Goal: Task Accomplishment & Management: Complete application form

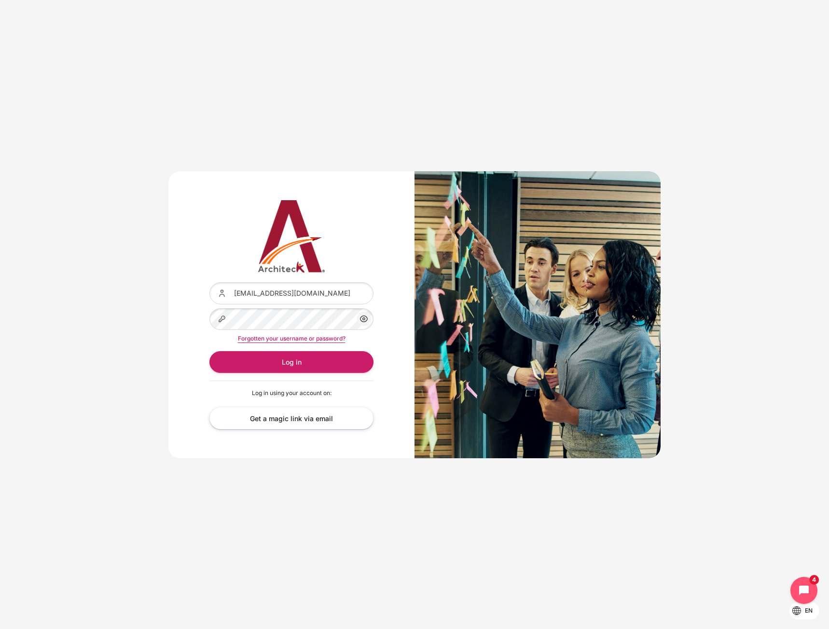
click at [209, 308] on div "Content" at bounding box center [209, 308] width 0 height 0
click at [304, 367] on button "Log in" at bounding box center [291, 362] width 164 height 22
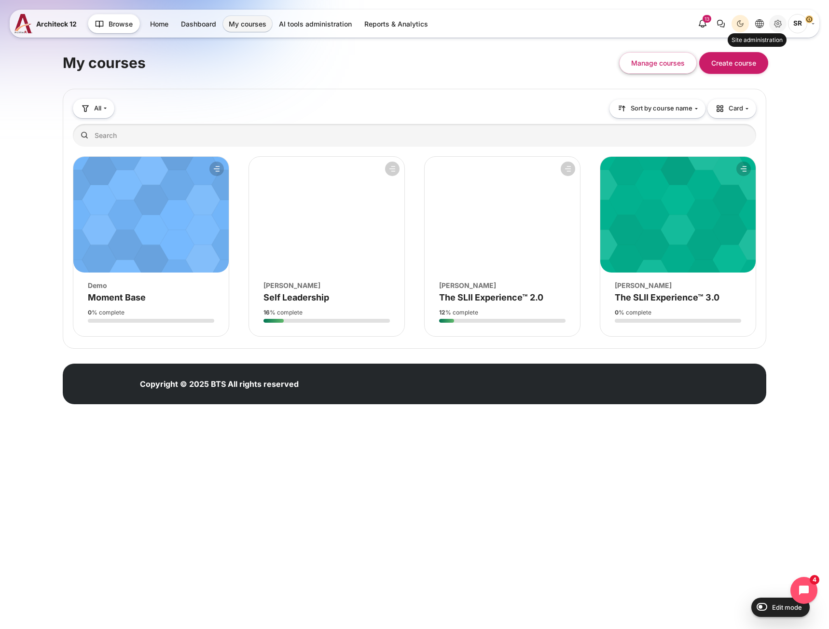
click at [774, 22] on icon "Site administration" at bounding box center [778, 24] width 12 height 12
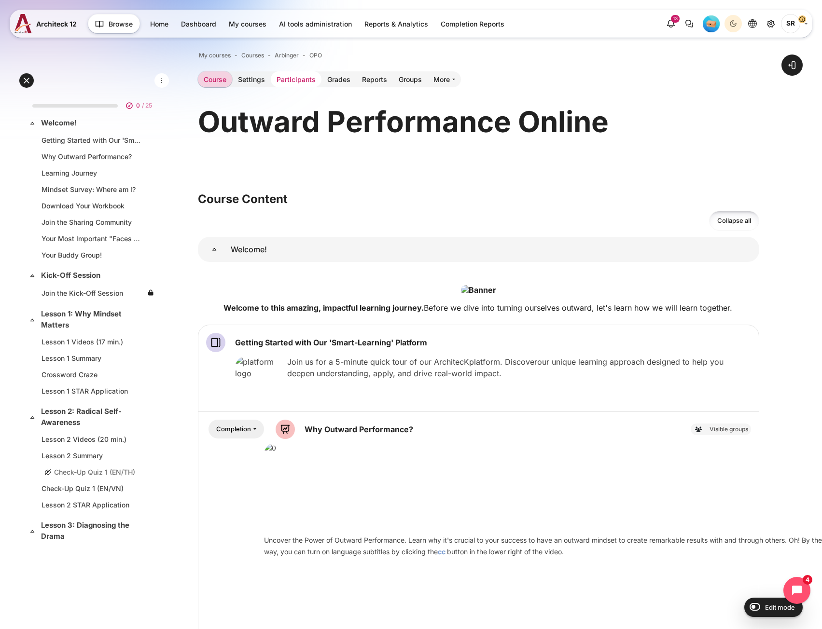
click at [304, 85] on link "Participants" at bounding box center [296, 79] width 51 height 16
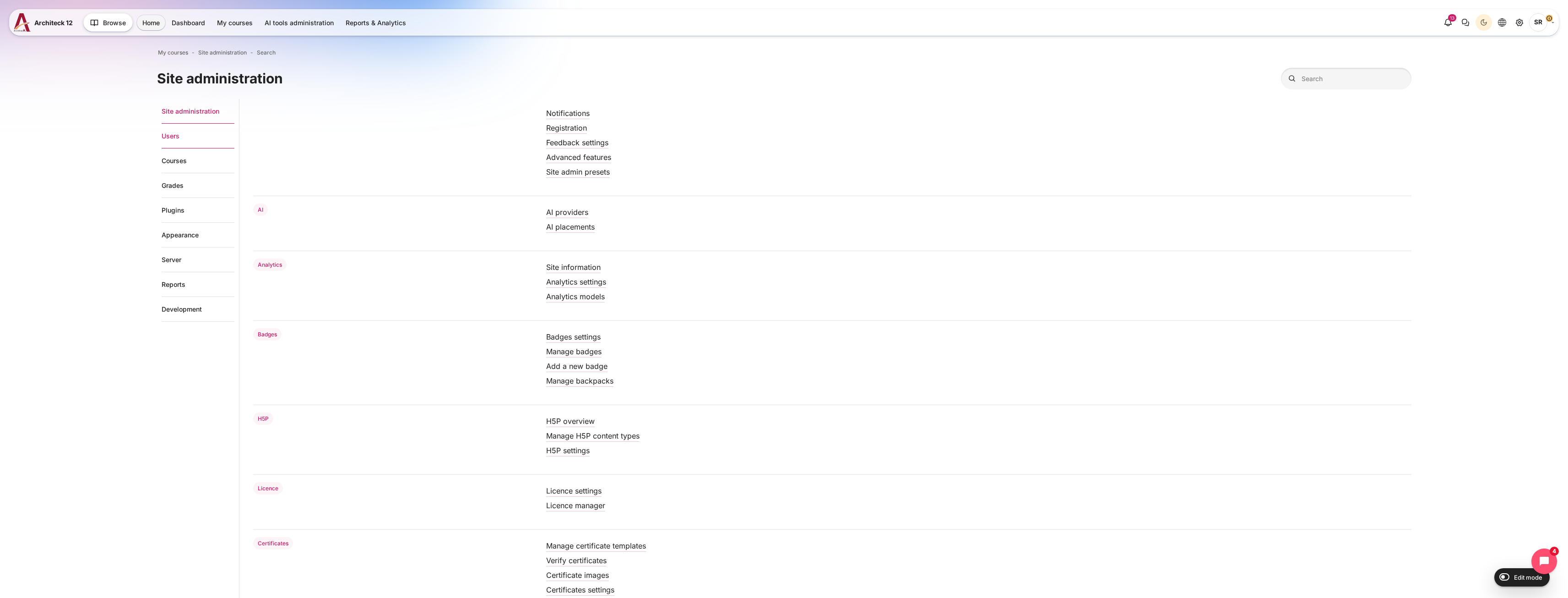
click at [201, 140] on link "Users" at bounding box center [197, 136] width 73 height 25
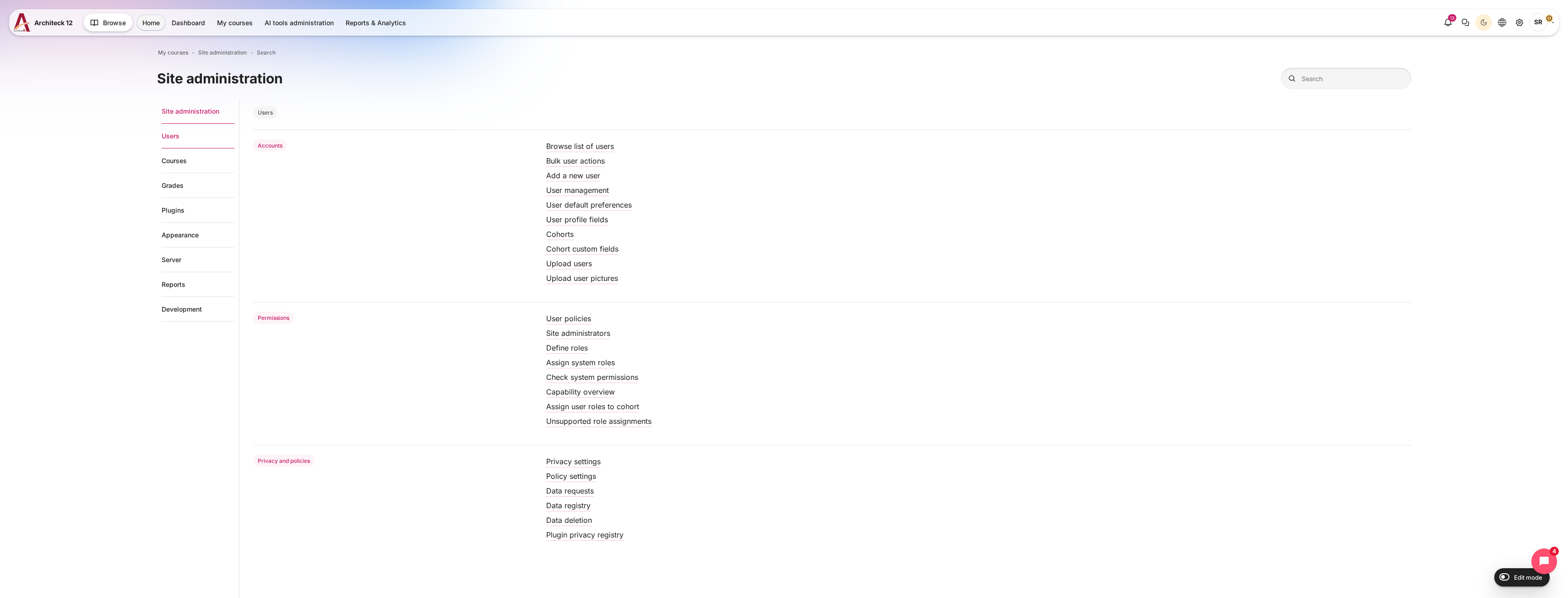
click at [188, 114] on link "Site administration" at bounding box center [197, 111] width 73 height 25
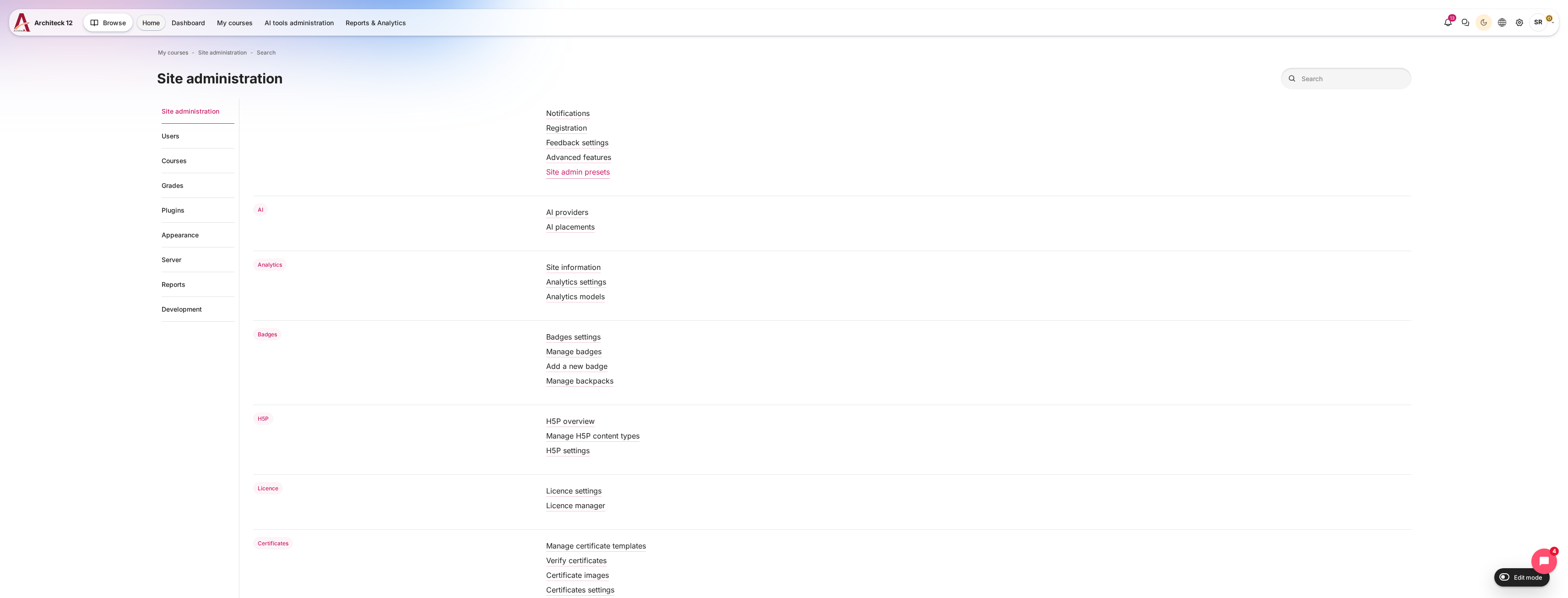
click at [591, 172] on link "Site admin presets" at bounding box center [578, 172] width 64 height 9
click at [198, 115] on link "Site administration" at bounding box center [197, 111] width 73 height 25
click at [182, 140] on link "Users" at bounding box center [197, 136] width 73 height 25
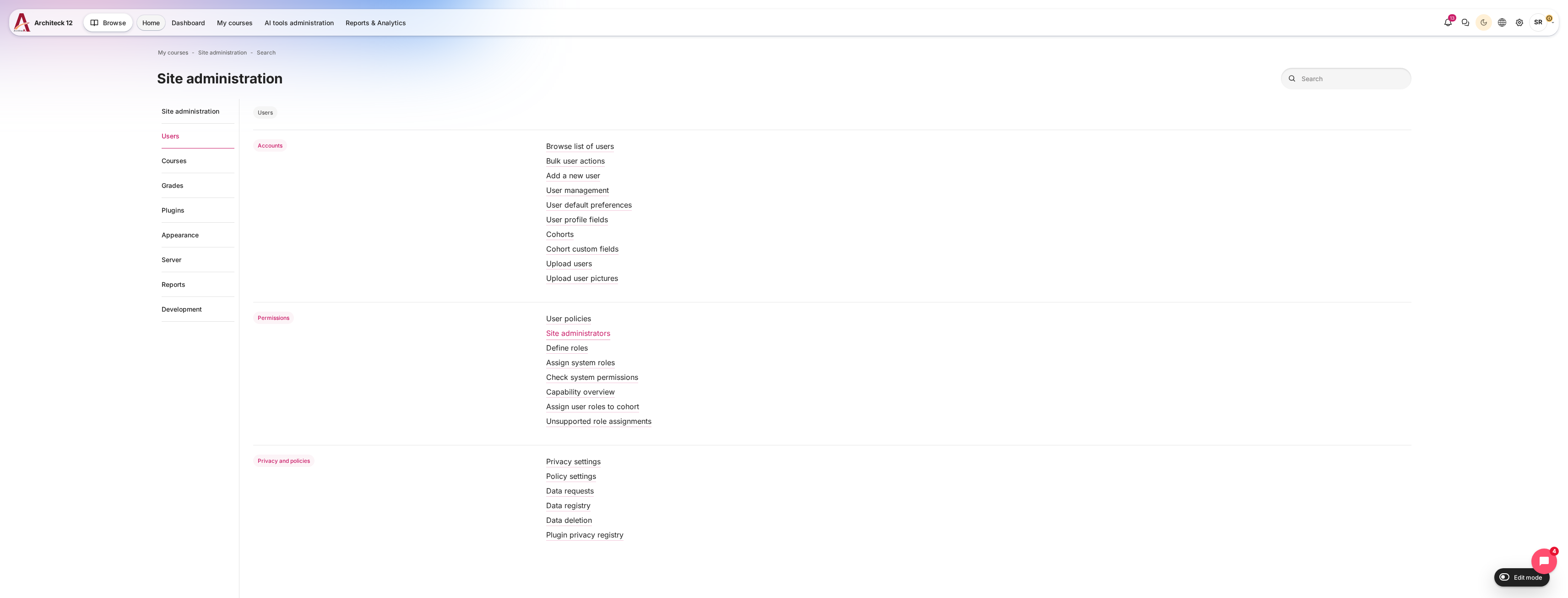
click at [583, 332] on link "Site administrators" at bounding box center [579, 333] width 65 height 9
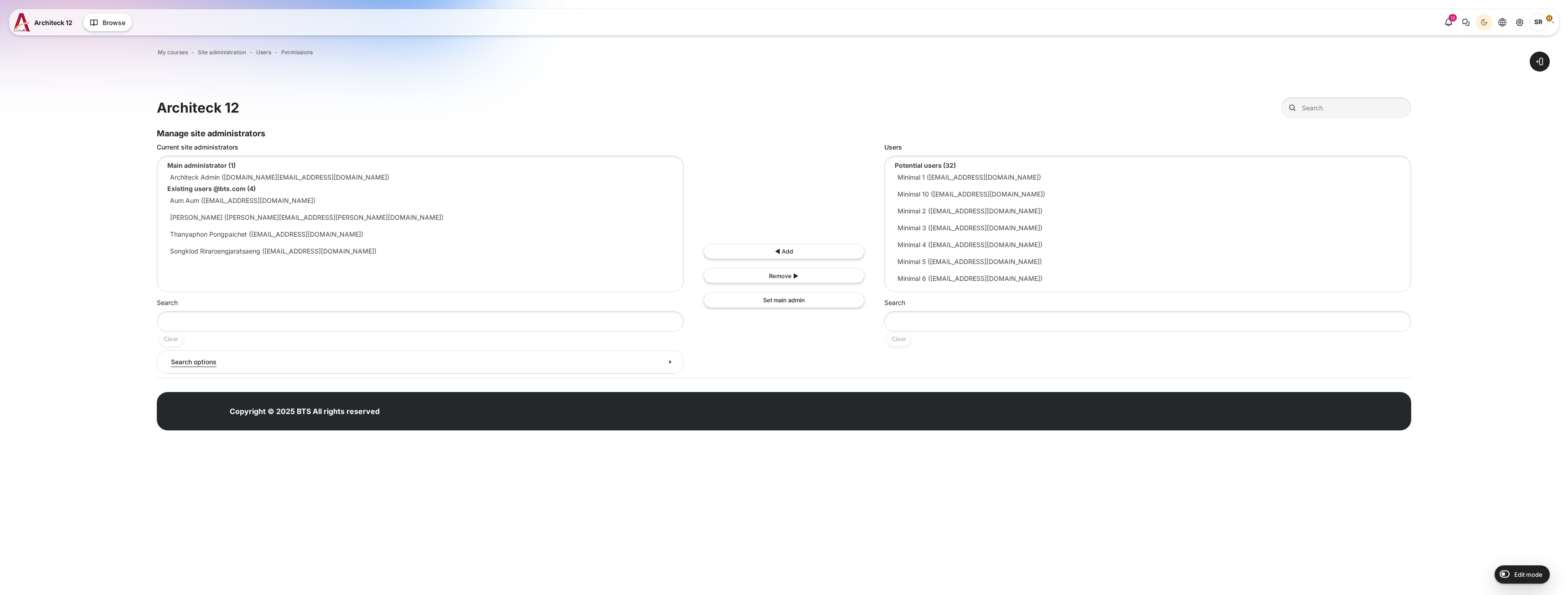
select select "Content"
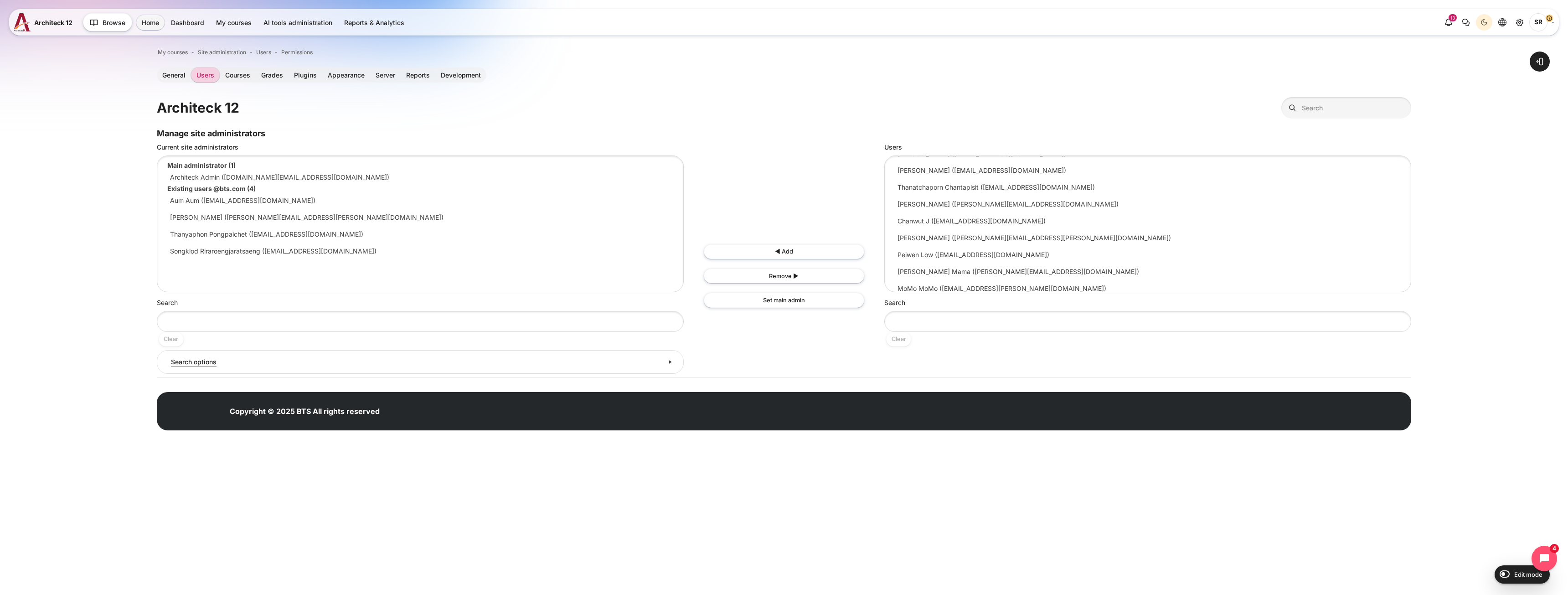
scroll to position [228, 0]
select select "13"
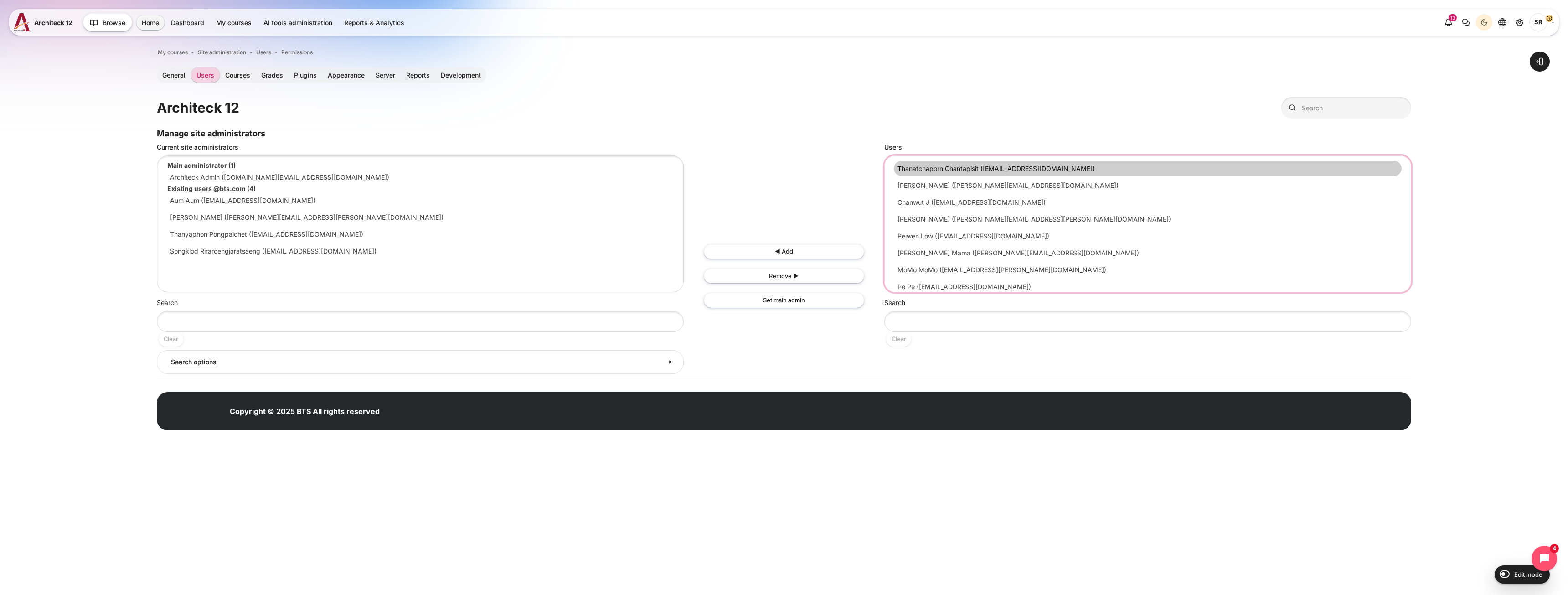
click at [975, 167] on option "Thanatchaporn Chantapisit ([EMAIL_ADDRESS][DOMAIN_NAME])" at bounding box center [1148, 168] width 508 height 15
click at [775, 252] on input "◄ Add" at bounding box center [784, 251] width 161 height 14
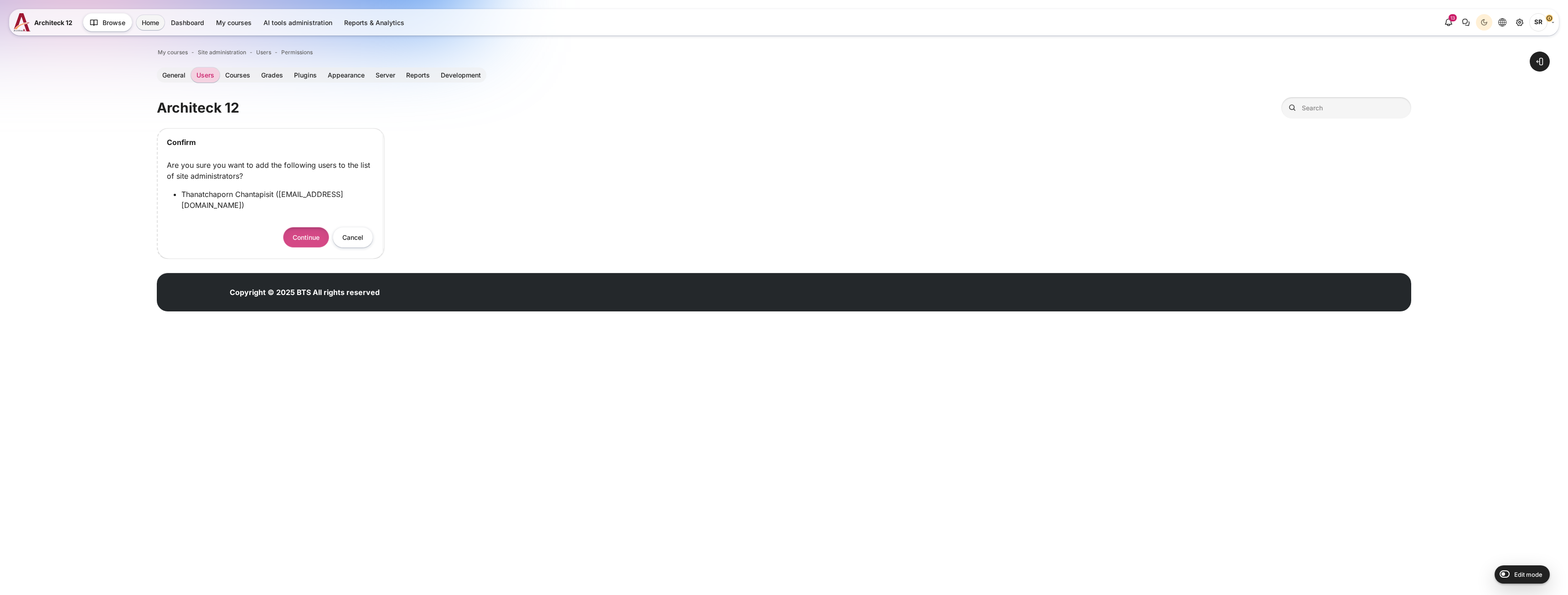
click at [310, 228] on button "Continue" at bounding box center [306, 237] width 46 height 21
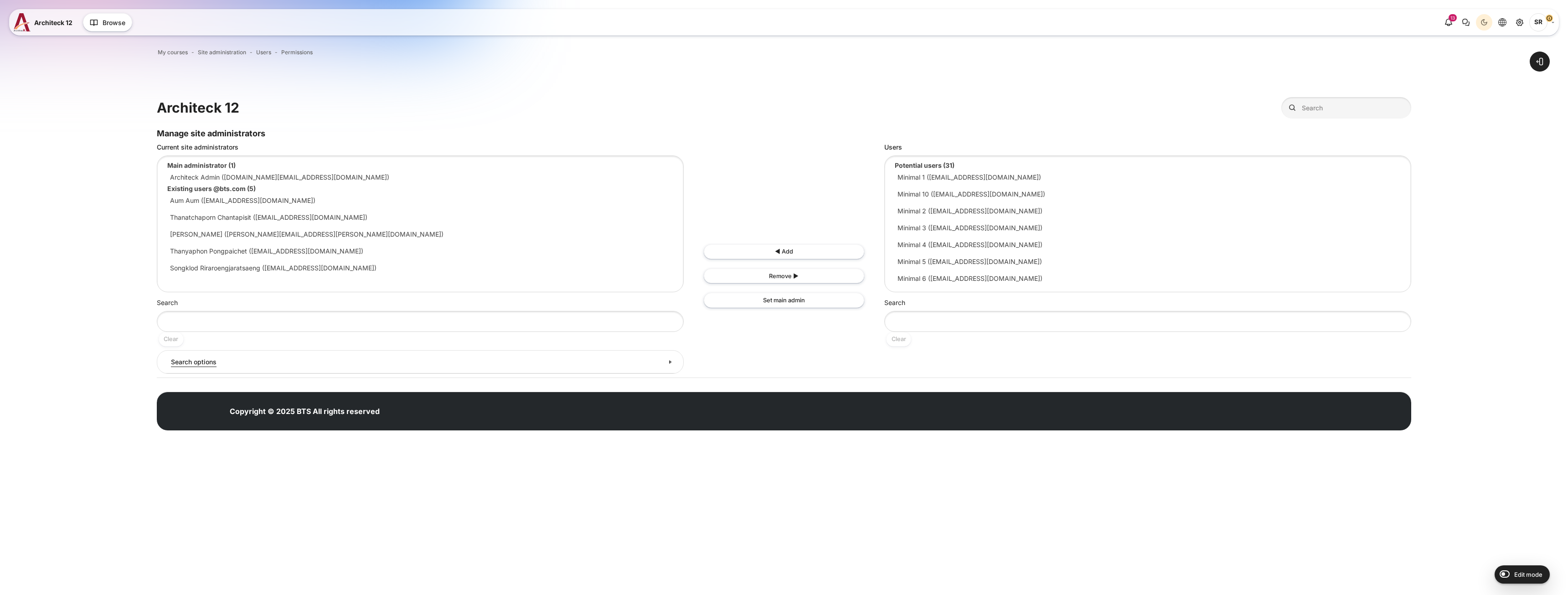
select select "Content"
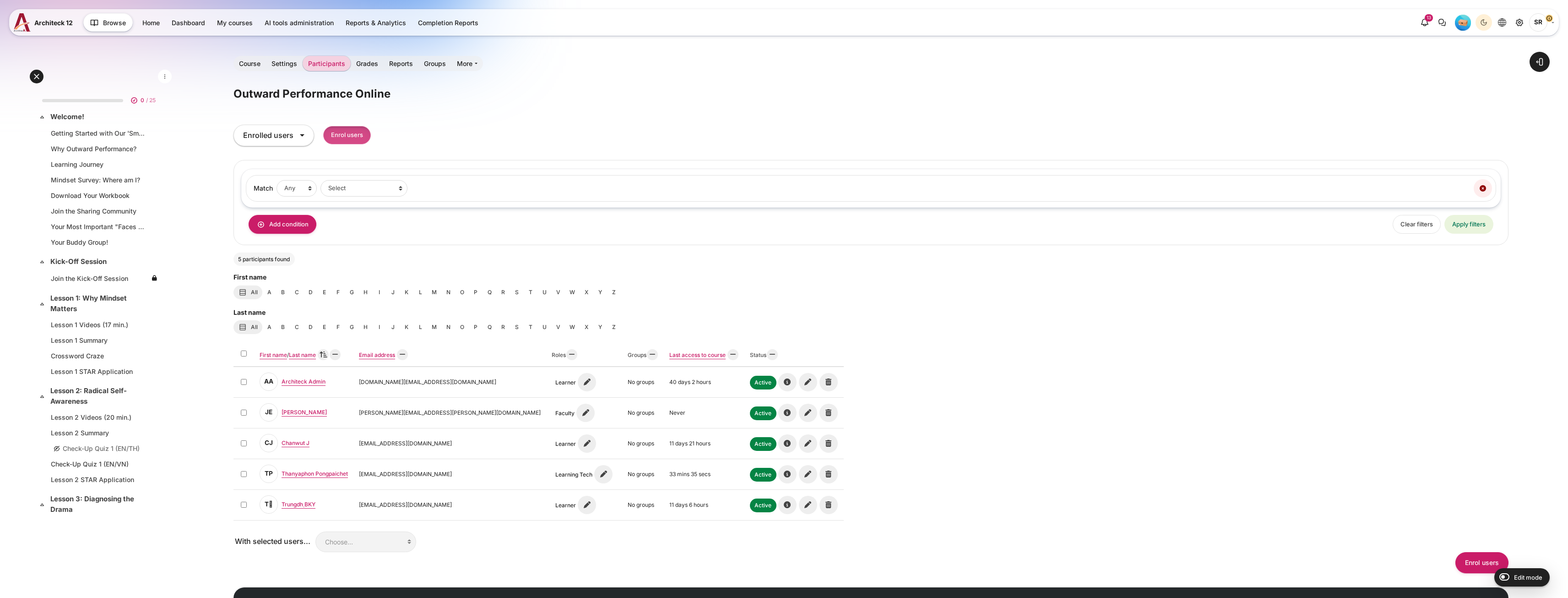
click at [359, 136] on input "Enrol users" at bounding box center [347, 136] width 47 height 19
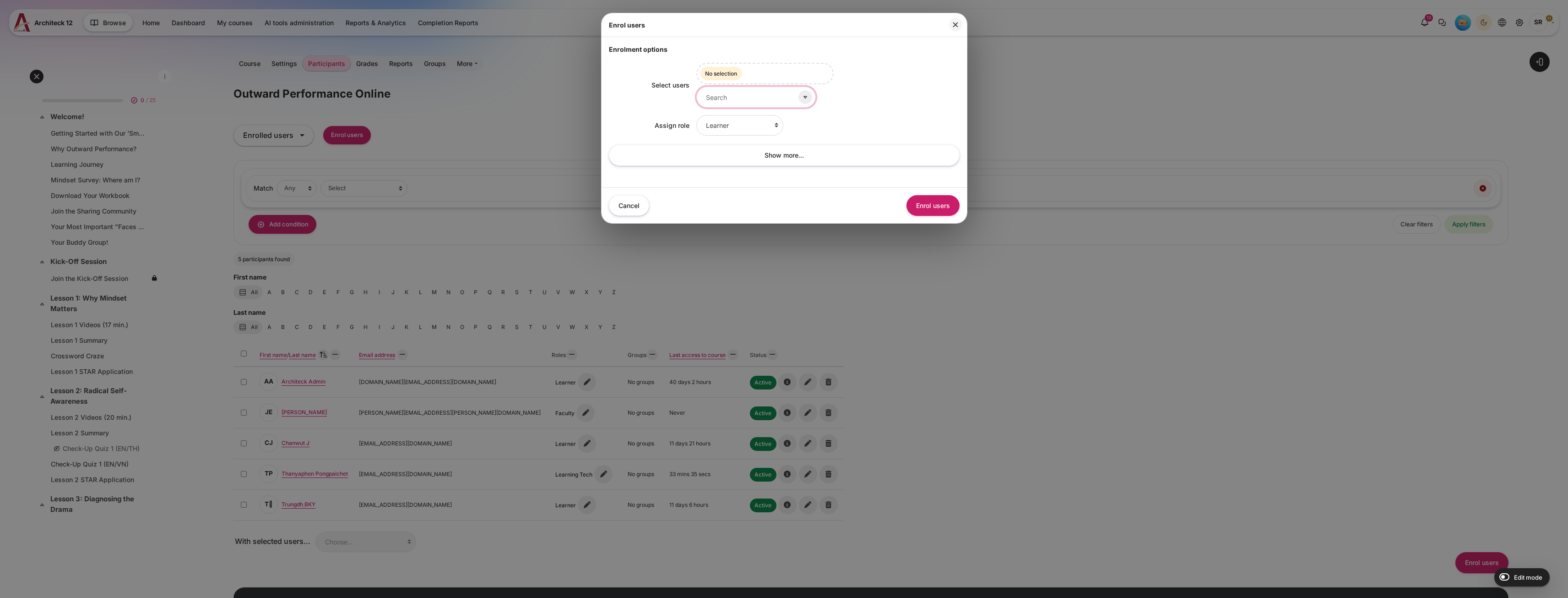
click at [736, 102] on input "Select users" at bounding box center [756, 97] width 120 height 21
paste input "[EMAIL_ADDRESS][DOMAIN_NAME]"
type input "[EMAIL_ADDRESS][DOMAIN_NAME]"
click at [764, 128] on small "[EMAIL_ADDRESS][DOMAIN_NAME]" at bounding box center [754, 129] width 96 height 9
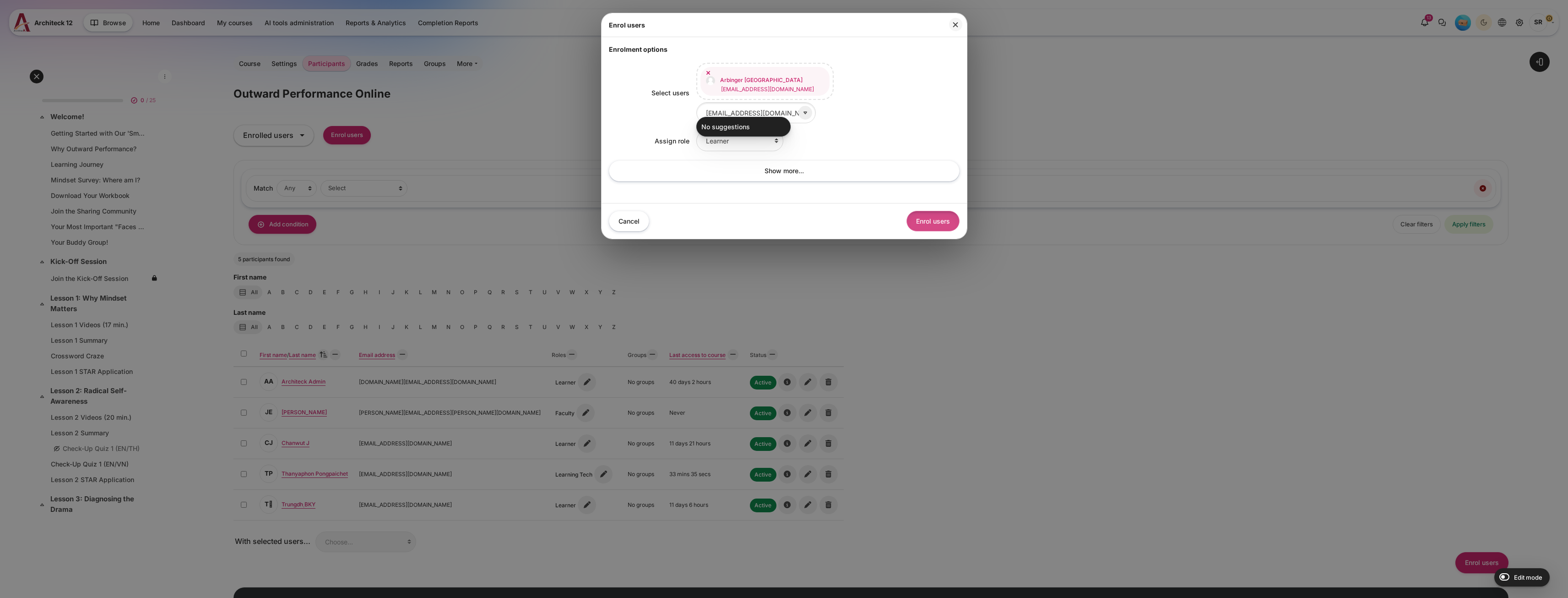
click at [941, 219] on button "Enrol users" at bounding box center [932, 221] width 53 height 21
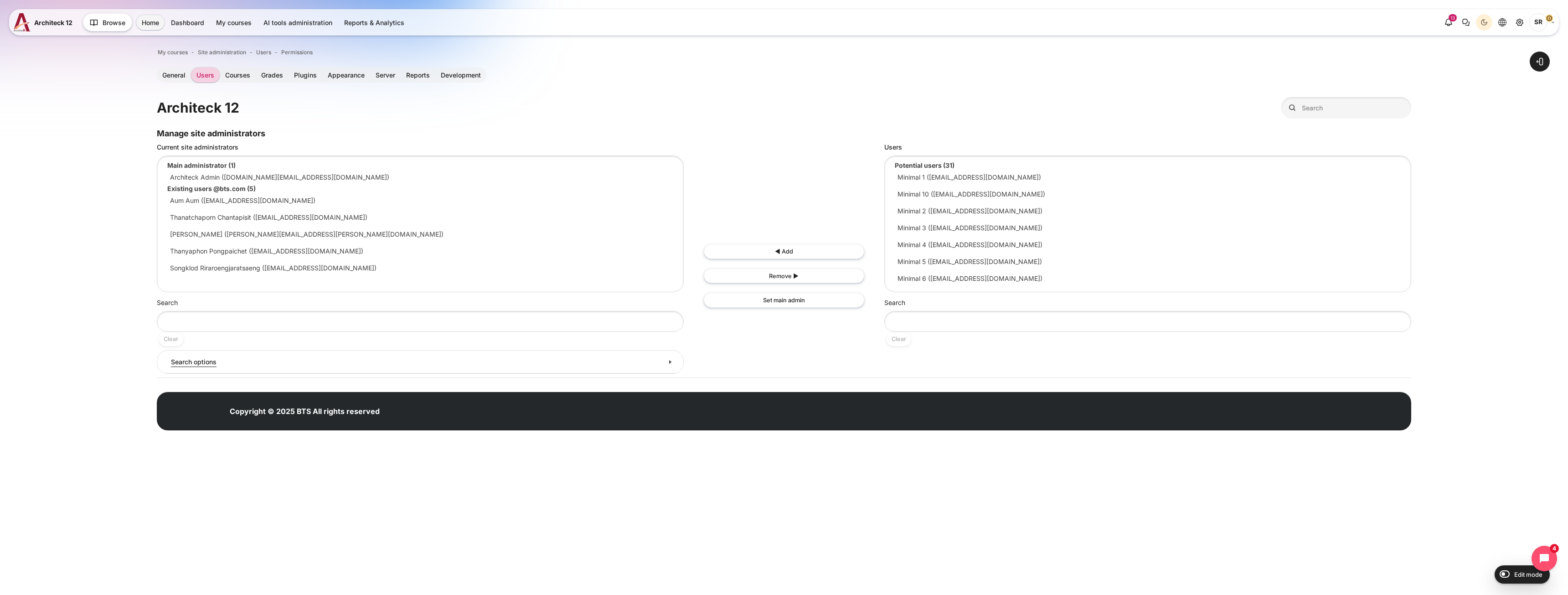
select select "Content"
click at [202, 76] on link "Users" at bounding box center [205, 75] width 28 height 15
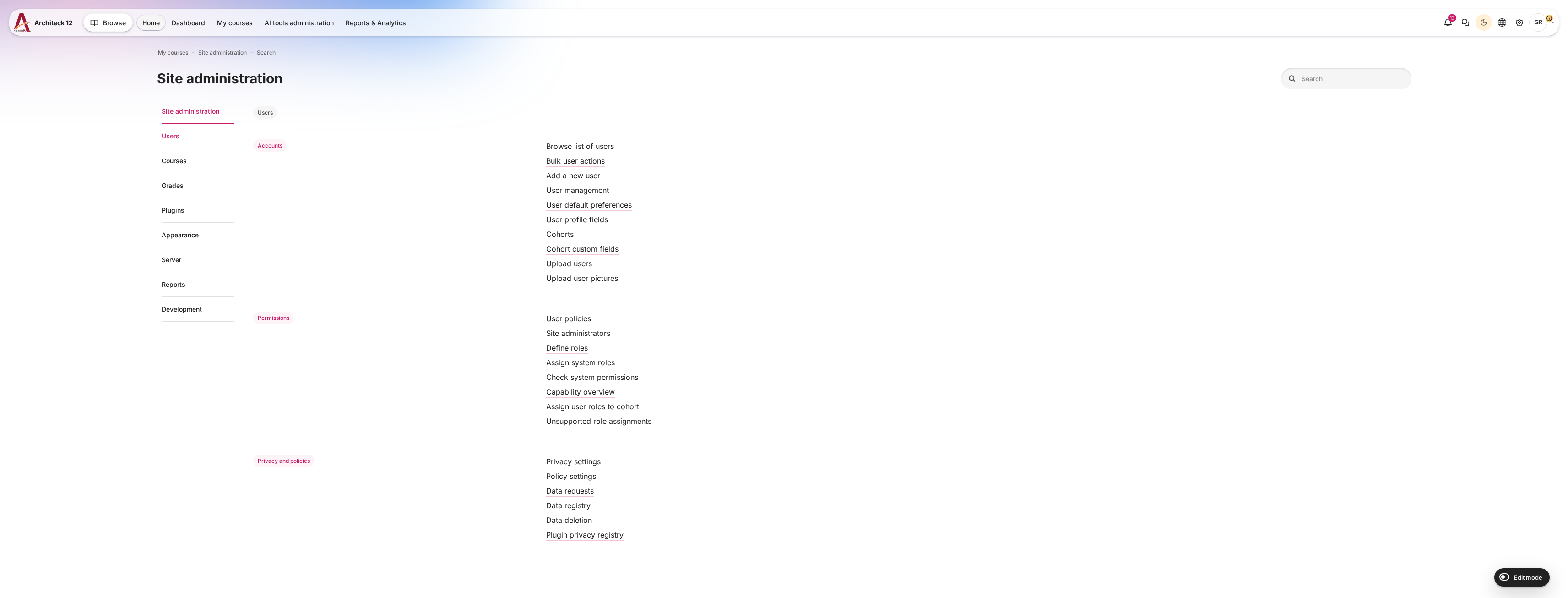
click at [166, 137] on link "Users" at bounding box center [197, 136] width 73 height 25
click at [571, 179] on link "Add a new user" at bounding box center [573, 176] width 54 height 9
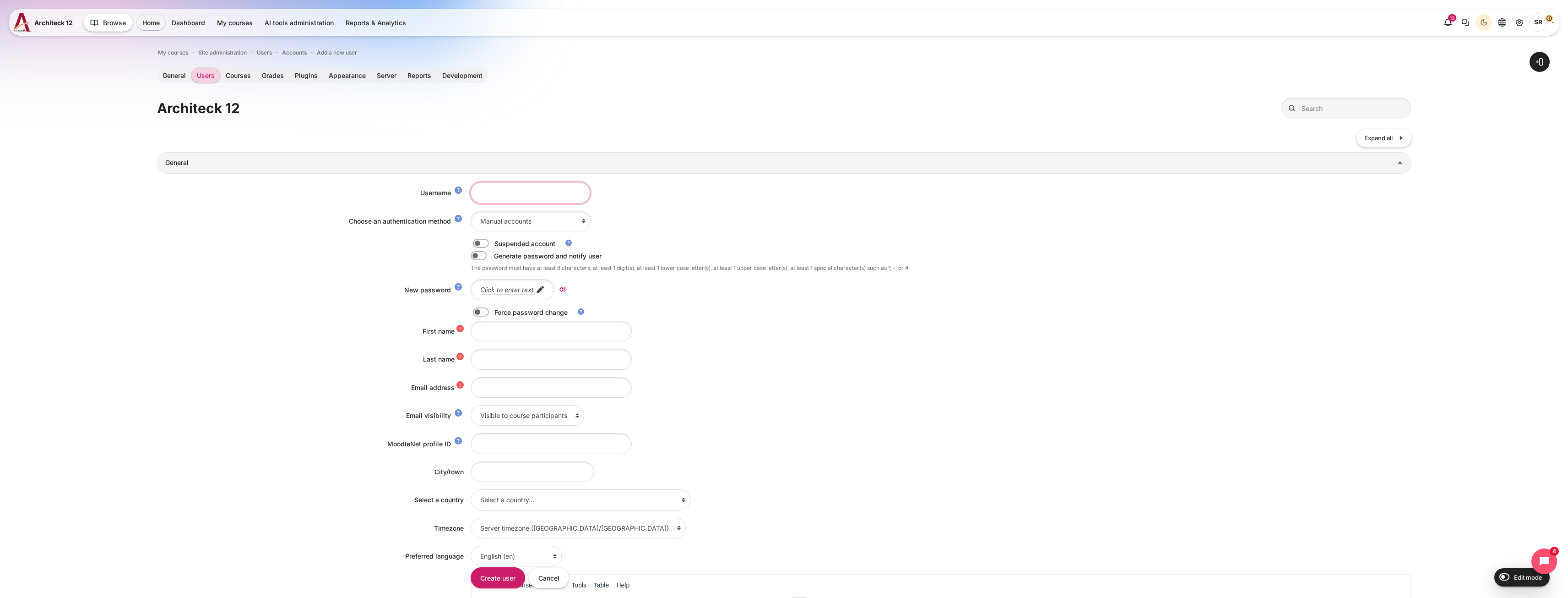
click at [495, 189] on input "Username" at bounding box center [530, 193] width 120 height 21
paste input "[EMAIL_ADDRESS][DOMAIN_NAME]"
type input "[EMAIL_ADDRESS][DOMAIN_NAME]"
click at [495, 385] on input "Email address" at bounding box center [551, 387] width 161 height 21
paste input "[EMAIL_ADDRESS][DOMAIN_NAME]"
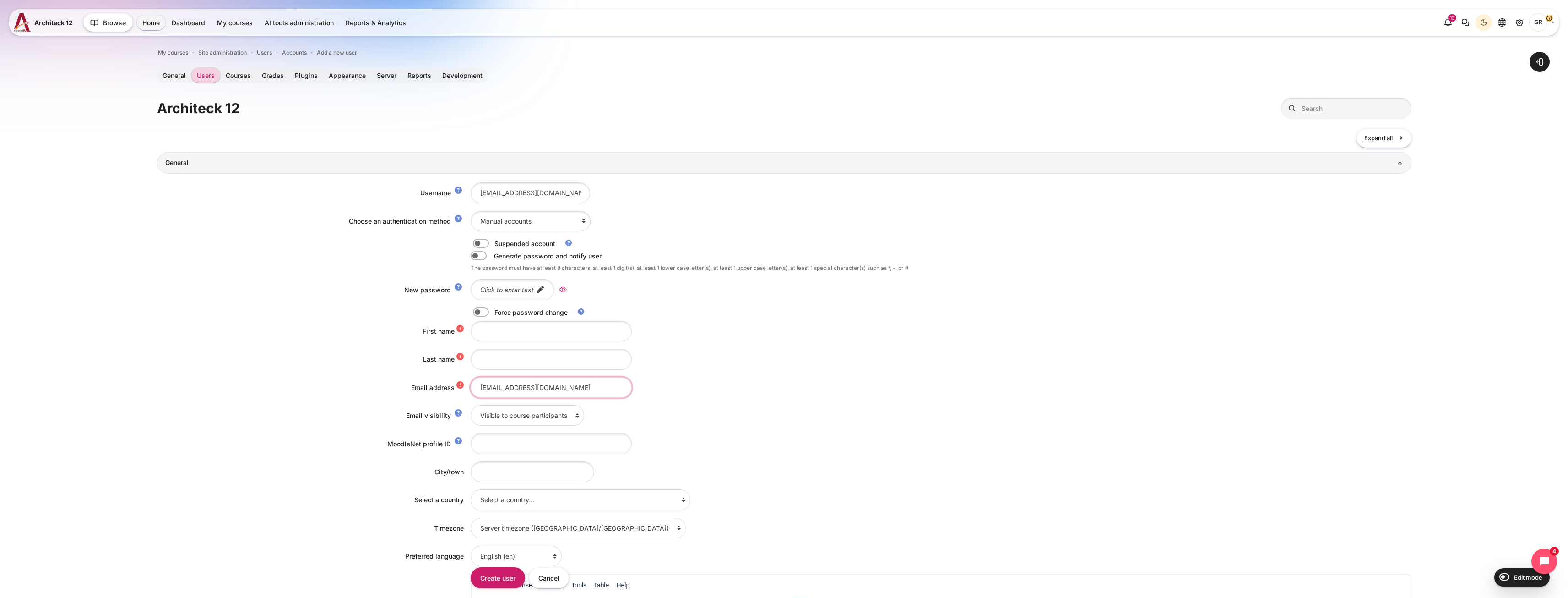
type input "[EMAIL_ADDRESS][DOMAIN_NAME]"
click at [521, 336] on input "First name" at bounding box center [551, 331] width 161 height 21
paste input "Arbinger [GEOGRAPHIC_DATA]"
drag, startPoint x: 548, startPoint y: 332, endPoint x: 507, endPoint y: 333, distance: 41.0
click at [507, 333] on input "Arbinger [GEOGRAPHIC_DATA]" at bounding box center [551, 331] width 161 height 21
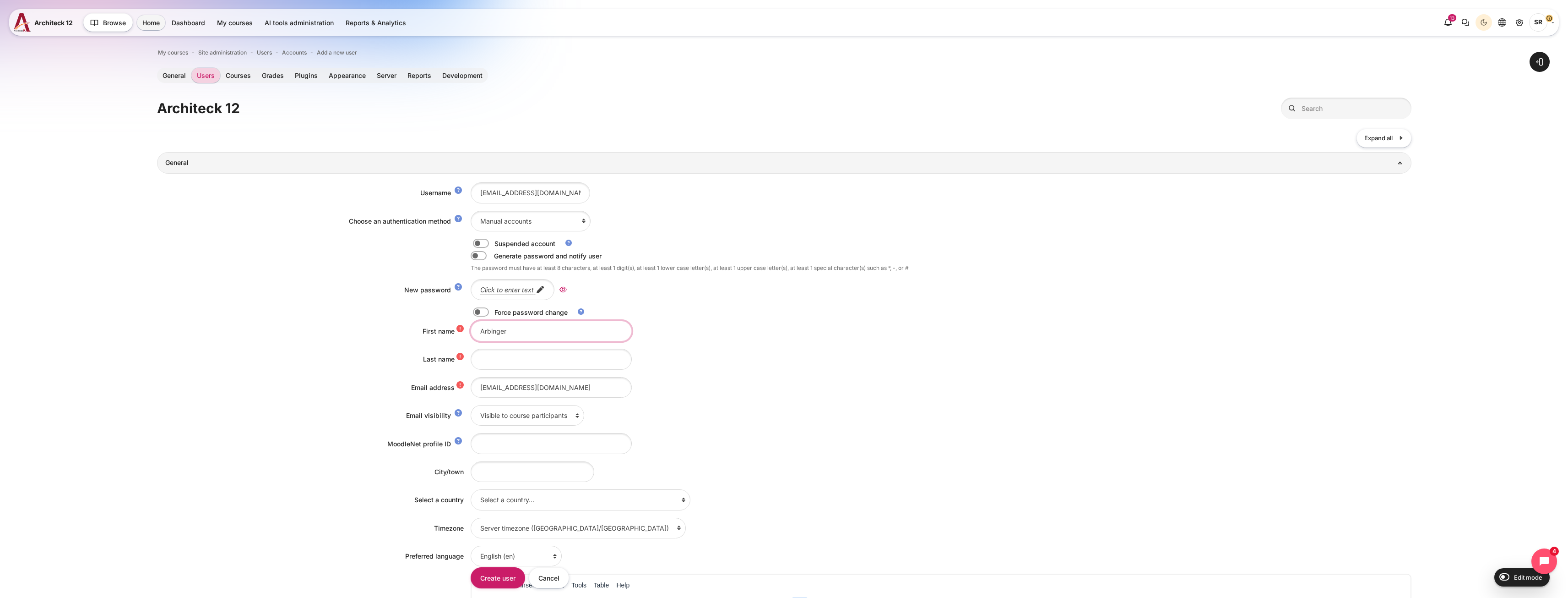
type input "Arbinger"
click at [511, 360] on input "Last name" at bounding box center [551, 359] width 161 height 21
paste input "[GEOGRAPHIC_DATA]"
drag, startPoint x: 532, startPoint y: 363, endPoint x: 431, endPoint y: 364, distance: 101.0
click at [433, 363] on div "Last name South Africa" at bounding box center [784, 359] width 1254 height 21
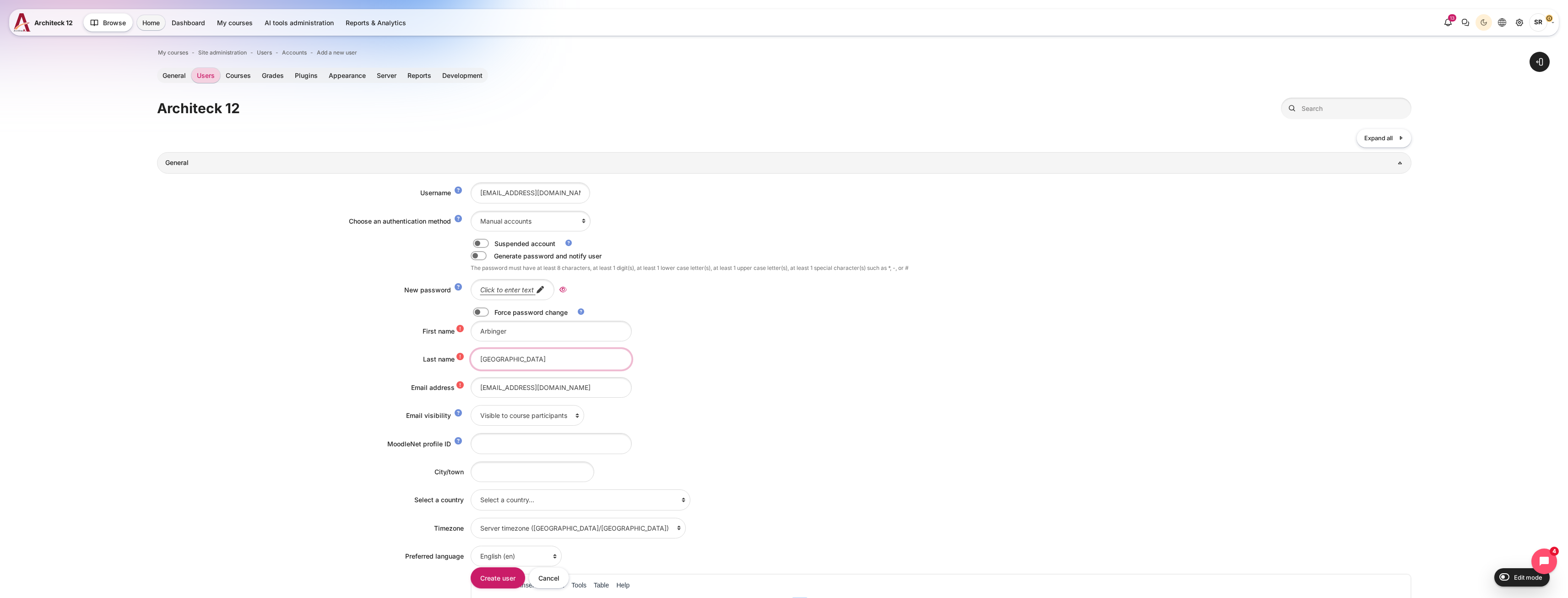
type input "[GEOGRAPHIC_DATA]"
drag, startPoint x: 859, startPoint y: 449, endPoint x: 789, endPoint y: 430, distance: 72.5
click at [858, 448] on div "Content" at bounding box center [941, 443] width 941 height 21
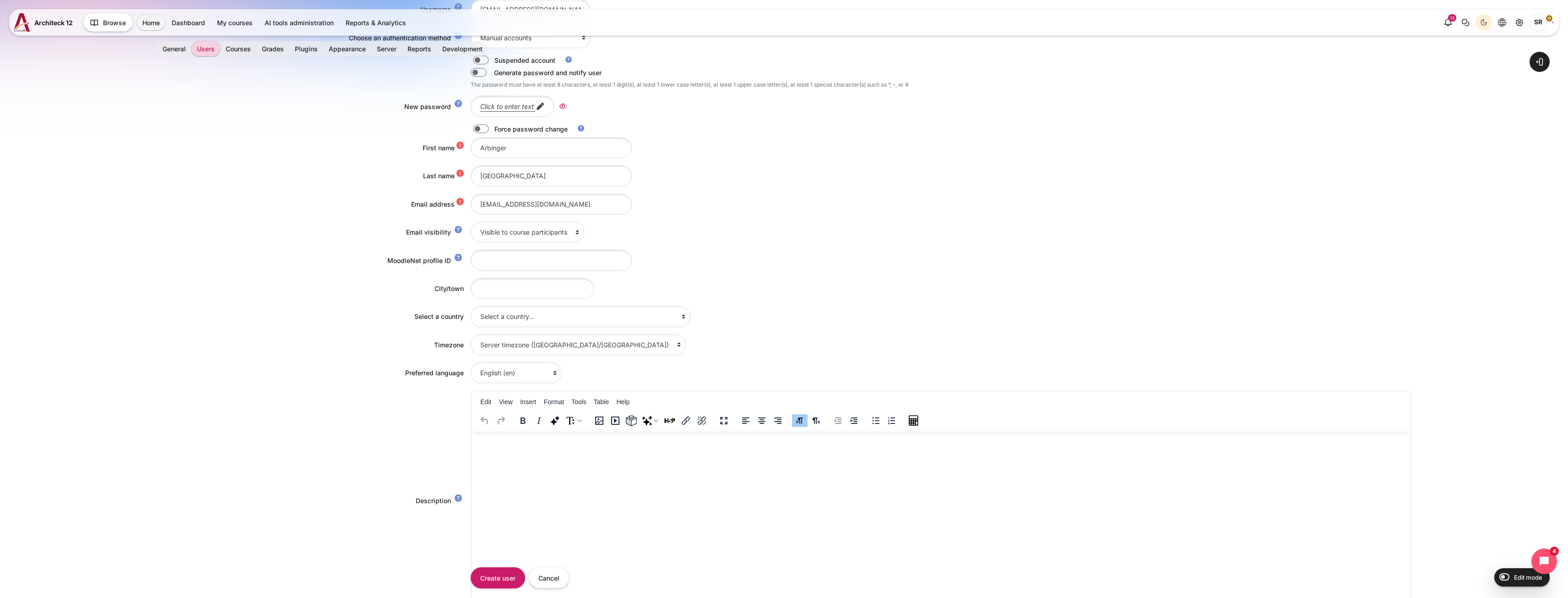
scroll to position [46, 0]
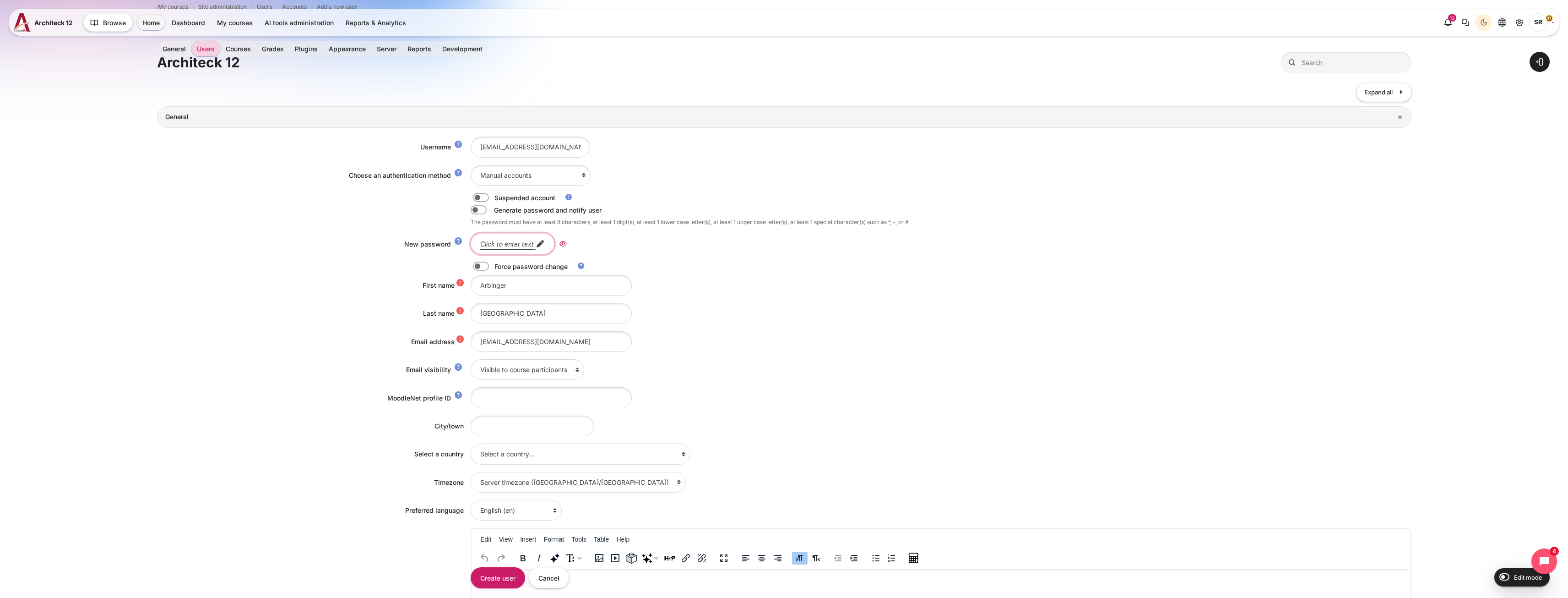
click at [518, 242] on em "Click to enter text" at bounding box center [507, 244] width 53 height 8
click at [586, 244] on icon "Reveal" at bounding box center [586, 243] width 8 height 9
click at [429, 247] on div "New password Arbinger@2025 Press enter to save changes" at bounding box center [784, 244] width 1254 height 21
click at [492, 269] on label "Content" at bounding box center [493, 267] width 2 height 9
click at [489, 269] on input "Content" at bounding box center [496, 268] width 16 height 9
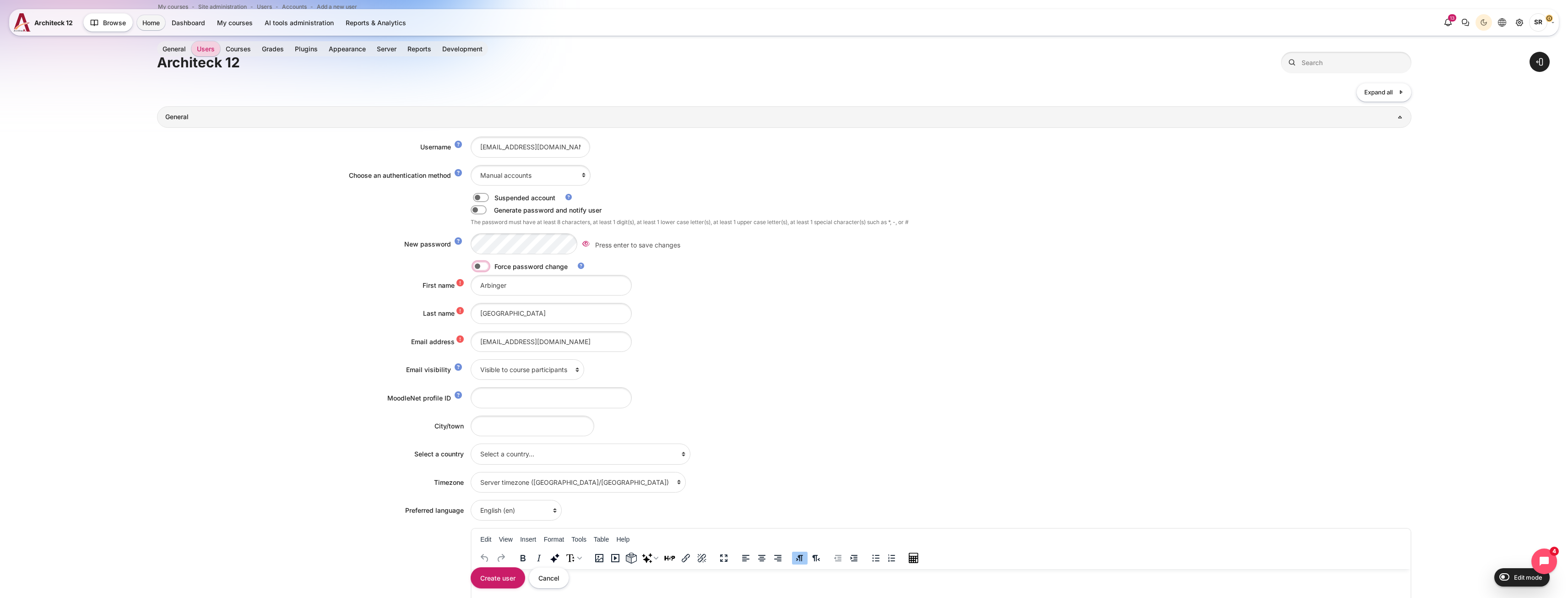
checkbox input "true"
click at [345, 262] on div "Force password change" at bounding box center [784, 267] width 1254 height 9
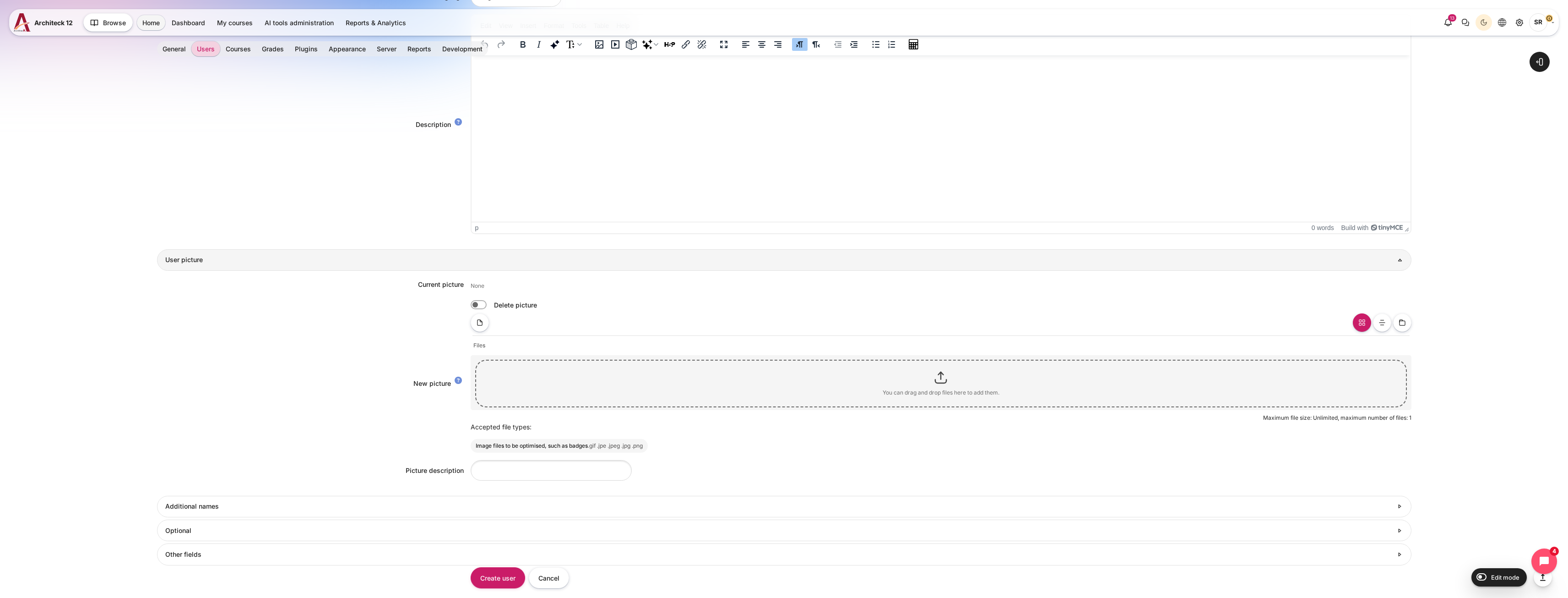
scroll to position [656, 0]
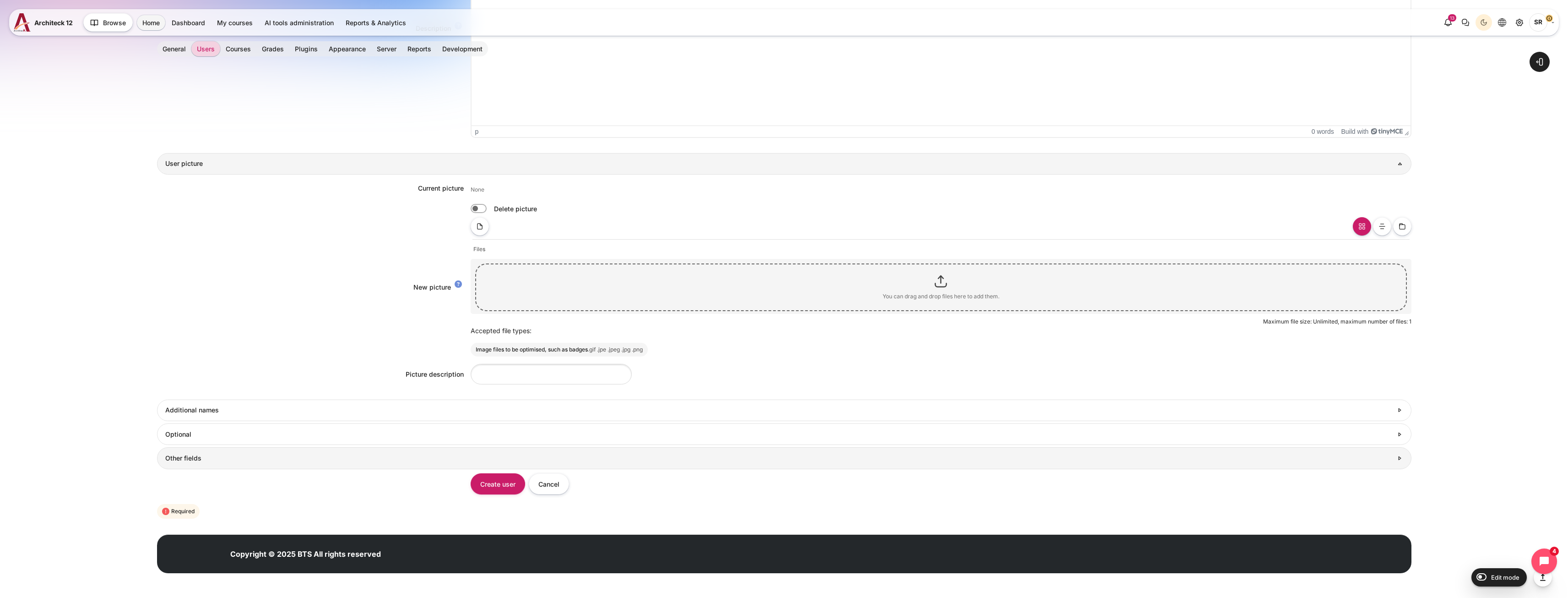
click at [340, 453] on link "Other fields" at bounding box center [784, 458] width 1254 height 22
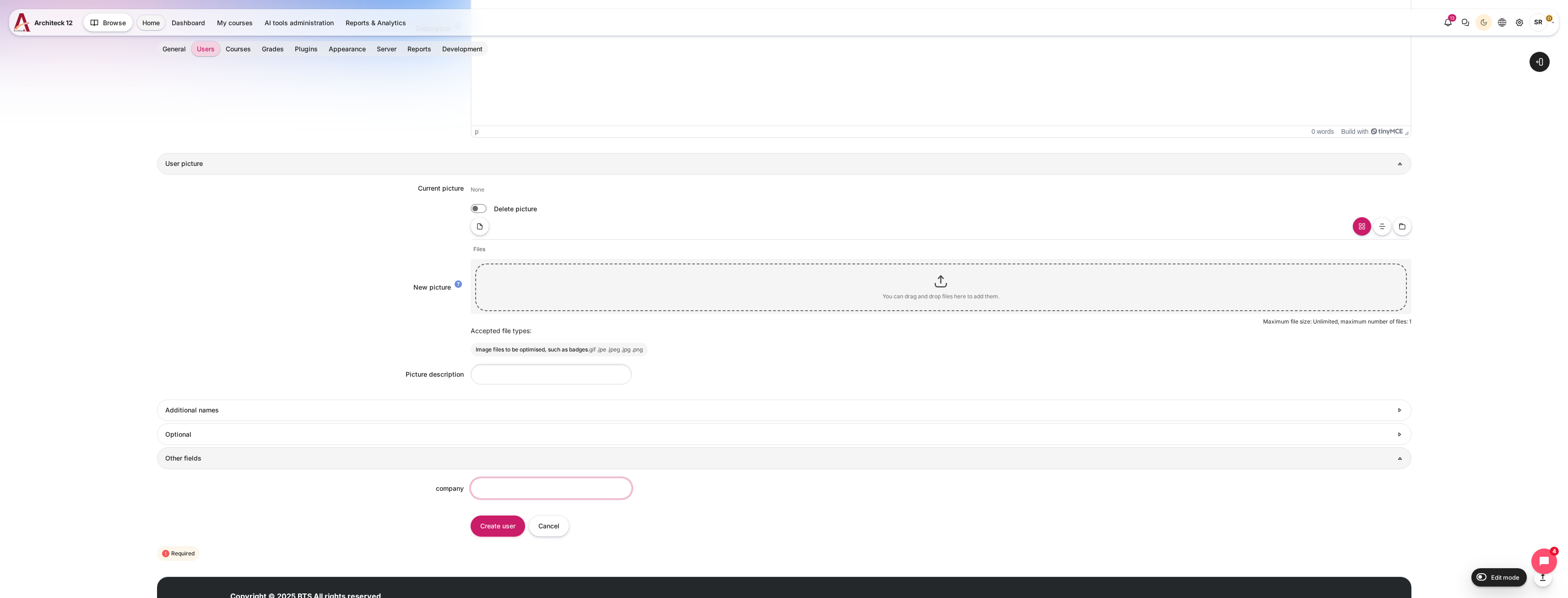
click at [480, 490] on input "company" at bounding box center [551, 488] width 161 height 21
paste input "Arbinger@2025"
drag, startPoint x: 505, startPoint y: 490, endPoint x: 597, endPoint y: 489, distance: 92.0
click at [597, 489] on div "Arbinger@2025" at bounding box center [941, 488] width 941 height 21
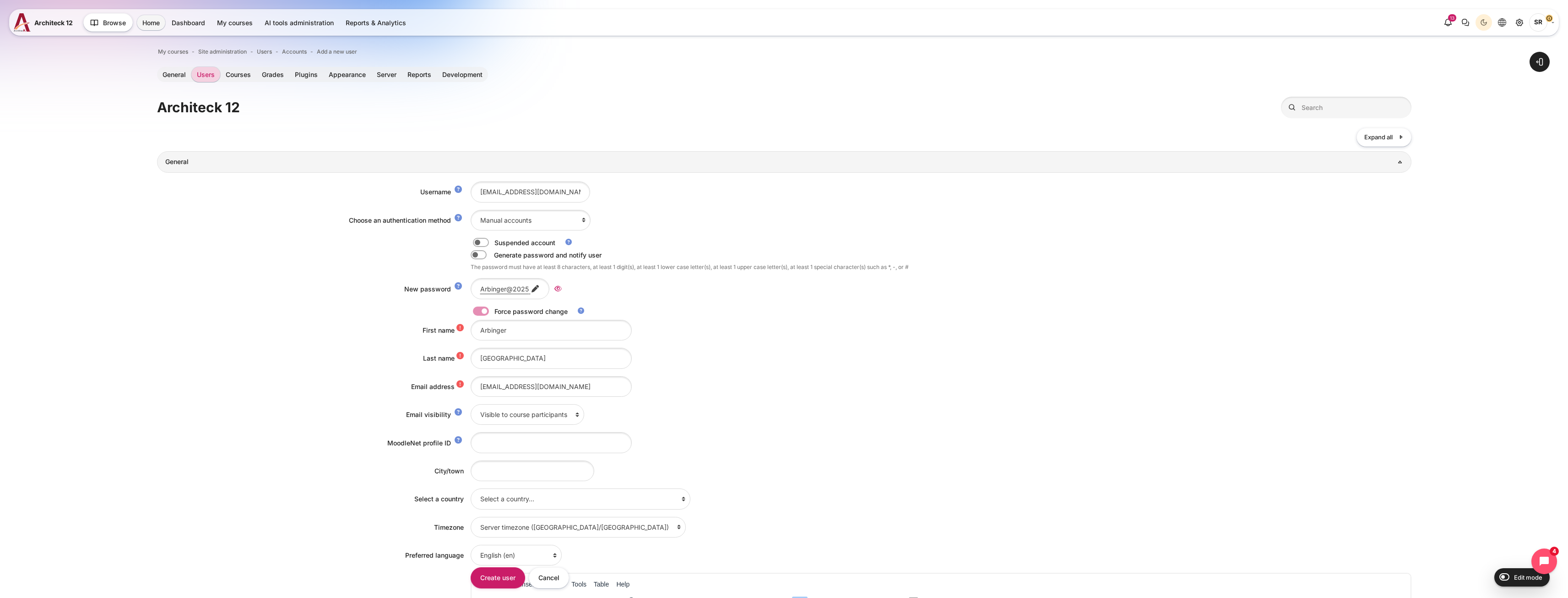
scroll to position [0, 0]
type input "Arbinger"
drag, startPoint x: 564, startPoint y: 193, endPoint x: 414, endPoint y: 187, distance: 150.1
click at [414, 187] on div "Username southafrica@arbinger.co.za" at bounding box center [784, 193] width 1254 height 21
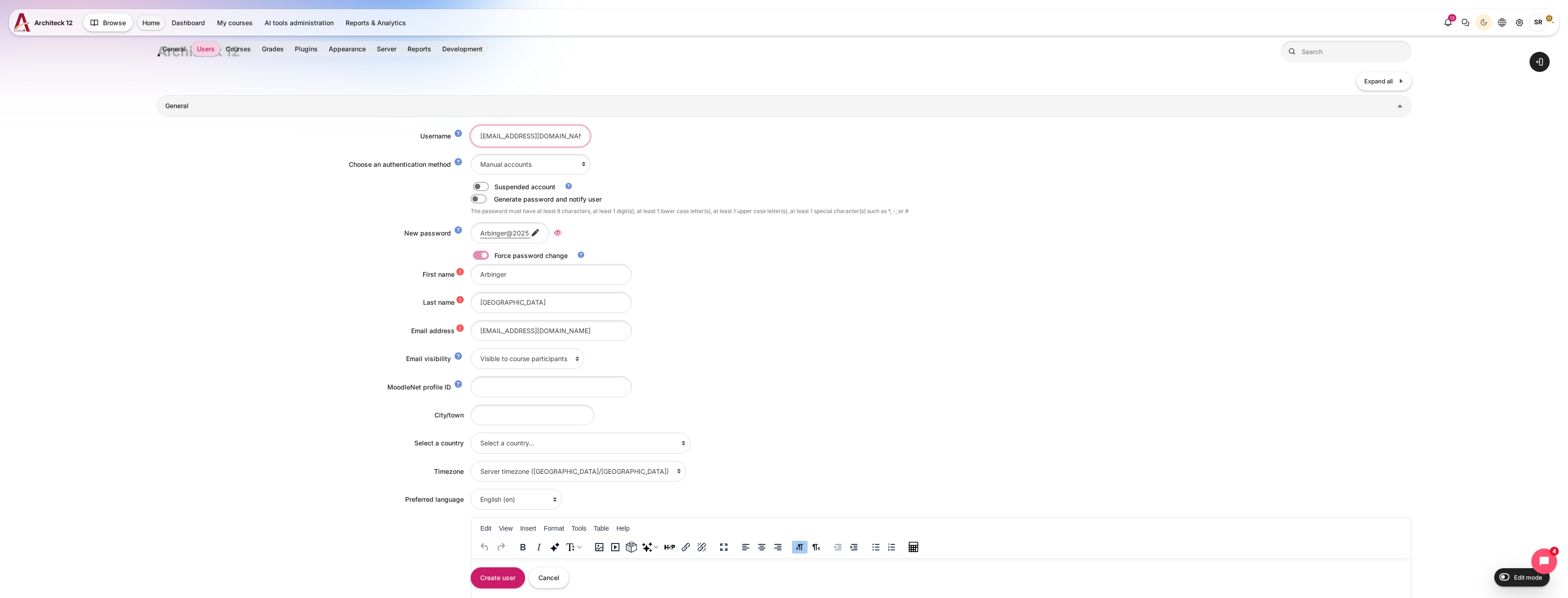
scroll to position [183, 0]
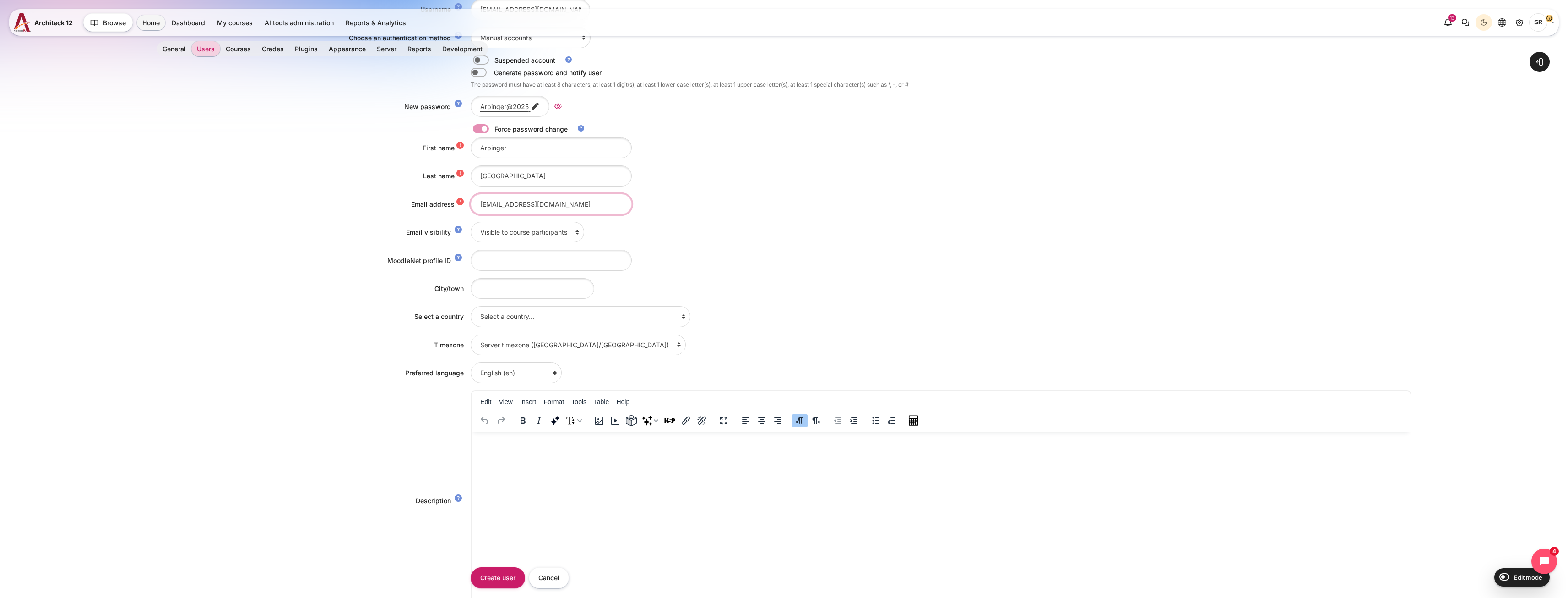
drag, startPoint x: 563, startPoint y: 209, endPoint x: 401, endPoint y: 208, distance: 162.0
click at [401, 208] on div "Email address southafrica@arbinger.co.za" at bounding box center [784, 204] width 1254 height 21
click at [567, 206] on input "[EMAIL_ADDRESS][DOMAIN_NAME]" at bounding box center [551, 204] width 161 height 21
click at [571, 205] on input "[EMAIL_ADDRESS][DOMAIN_NAME]" at bounding box center [551, 204] width 161 height 21
drag, startPoint x: 571, startPoint y: 205, endPoint x: 323, endPoint y: 196, distance: 248.2
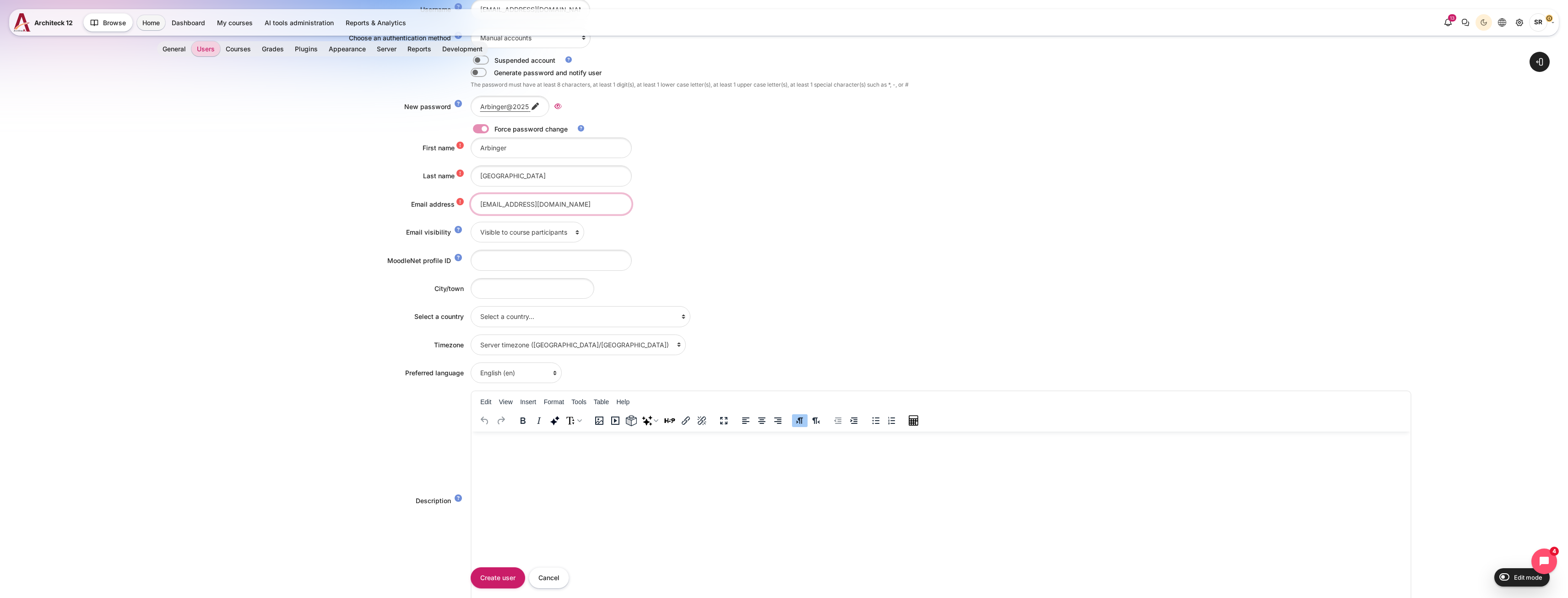
click at [326, 201] on div "Email address southafrica@arbinger.co.za" at bounding box center [784, 204] width 1254 height 21
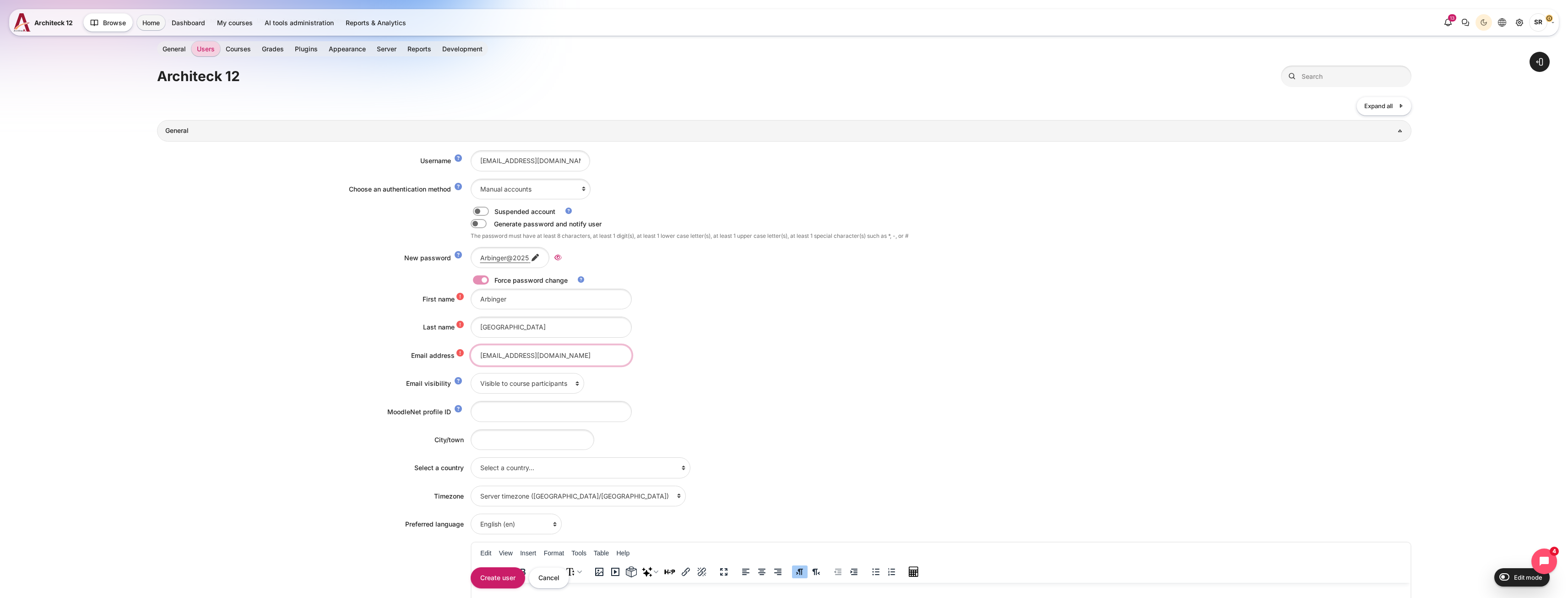
scroll to position [0, 0]
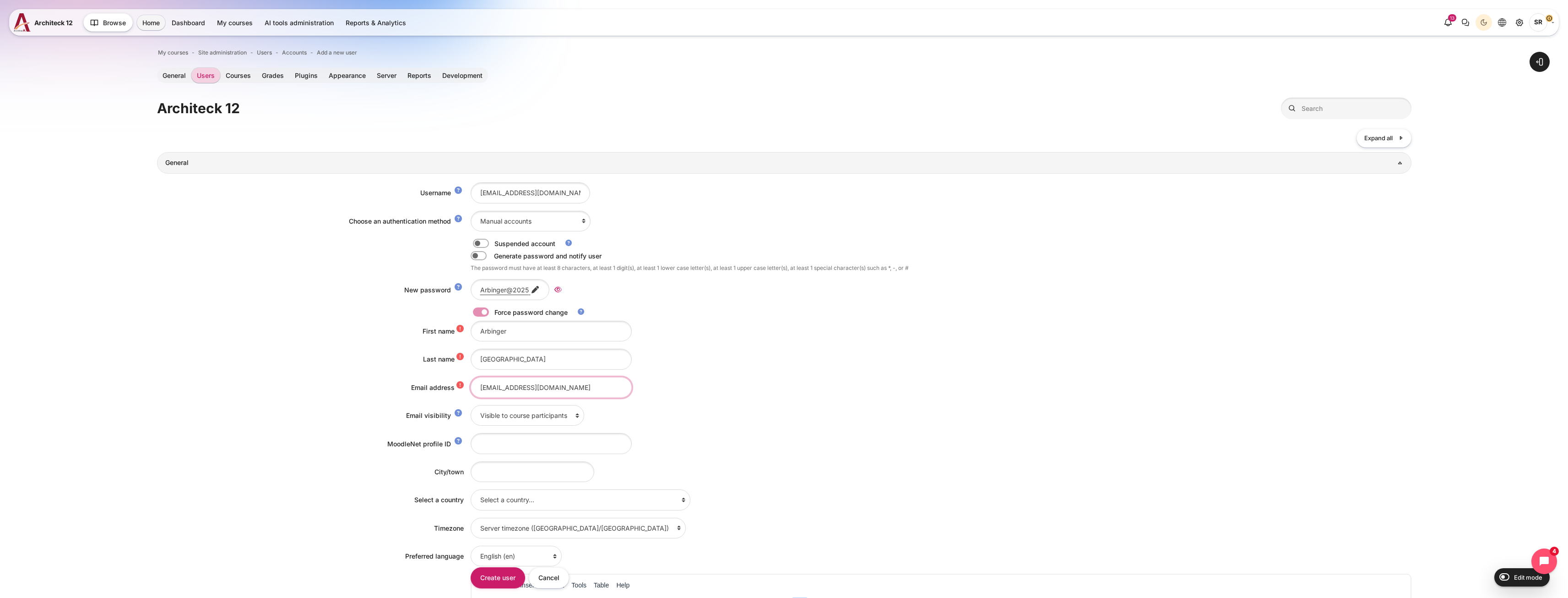
type input "[EMAIL_ADDRESS][DOMAIN_NAME]"
click at [507, 193] on input "[EMAIL_ADDRESS][DOMAIN_NAME]" at bounding box center [530, 193] width 120 height 21
paste input "Content"
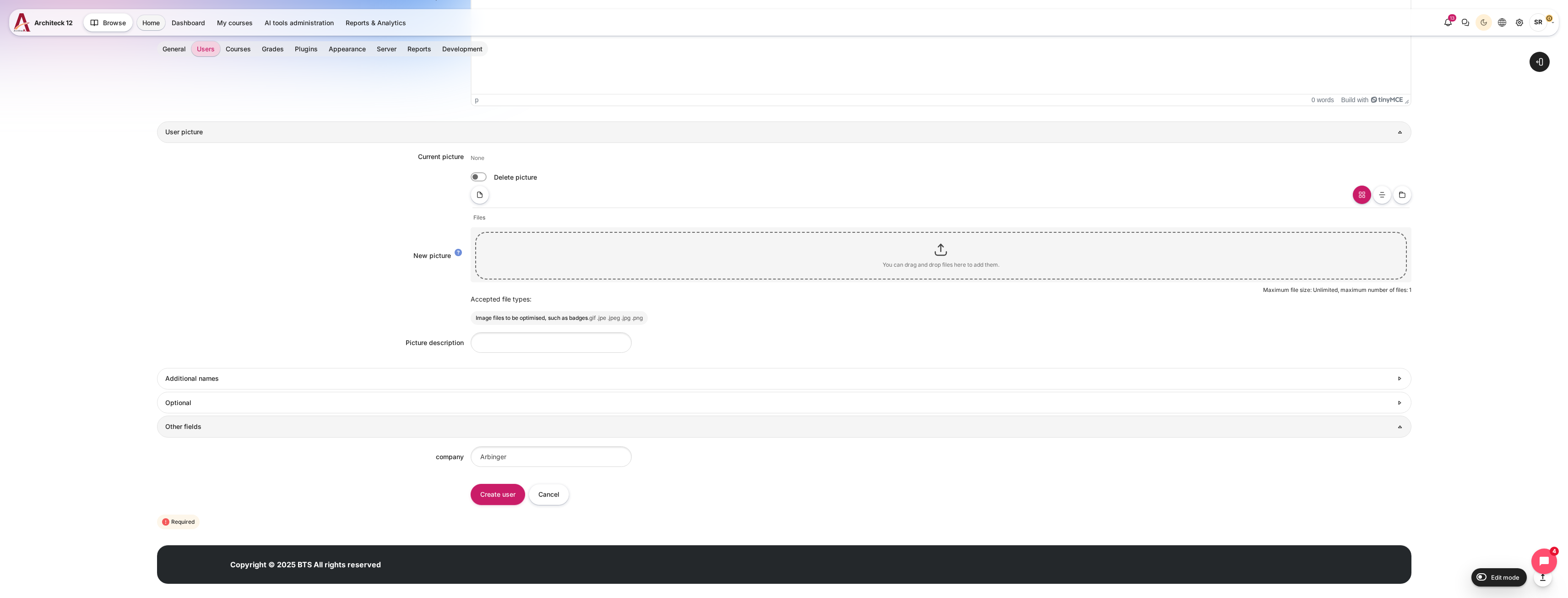
scroll to position [698, 0]
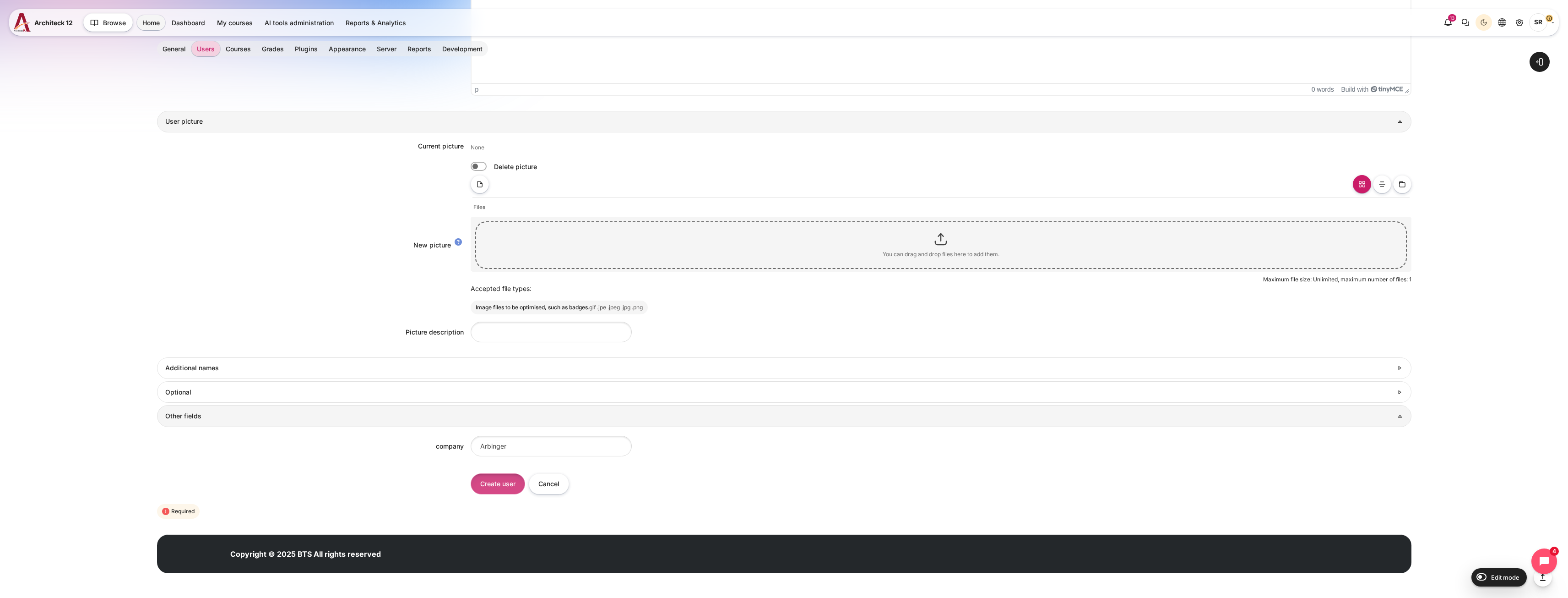
type input "[EMAIL_ADDRESS][DOMAIN_NAME]"
click at [510, 485] on input "Create user" at bounding box center [497, 483] width 54 height 21
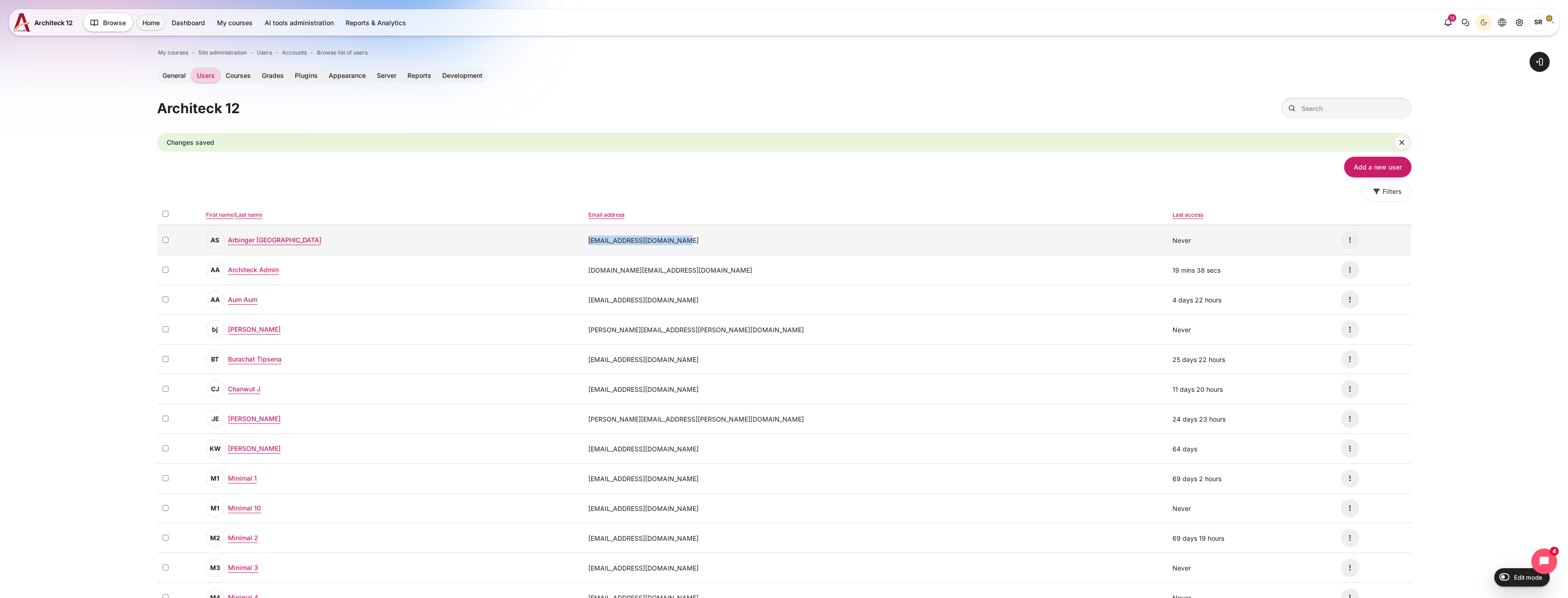
drag, startPoint x: 752, startPoint y: 239, endPoint x: 650, endPoint y: 242, distance: 102.0
click at [650, 242] on td "[EMAIL_ADDRESS][DOMAIN_NAME]" at bounding box center [875, 239] width 584 height 29
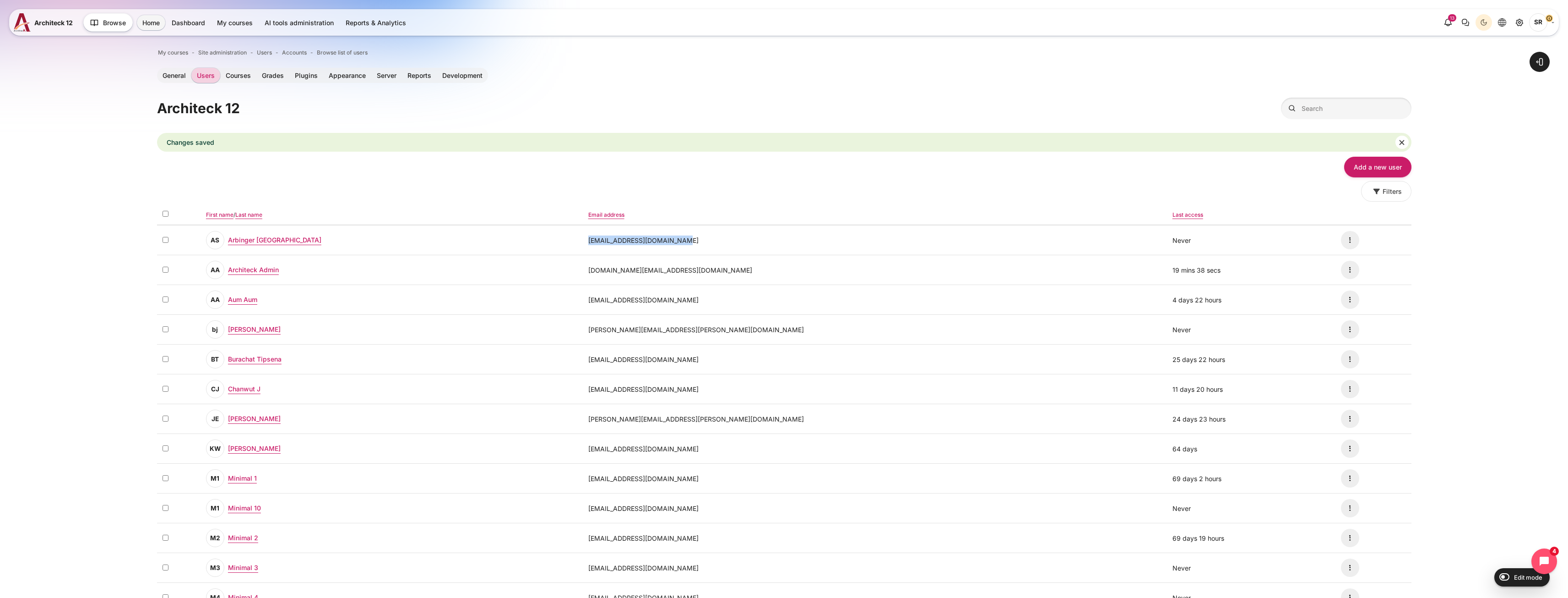
copy td "[EMAIL_ADDRESS][DOMAIN_NAME]"
